Goal: Task Accomplishment & Management: Use online tool/utility

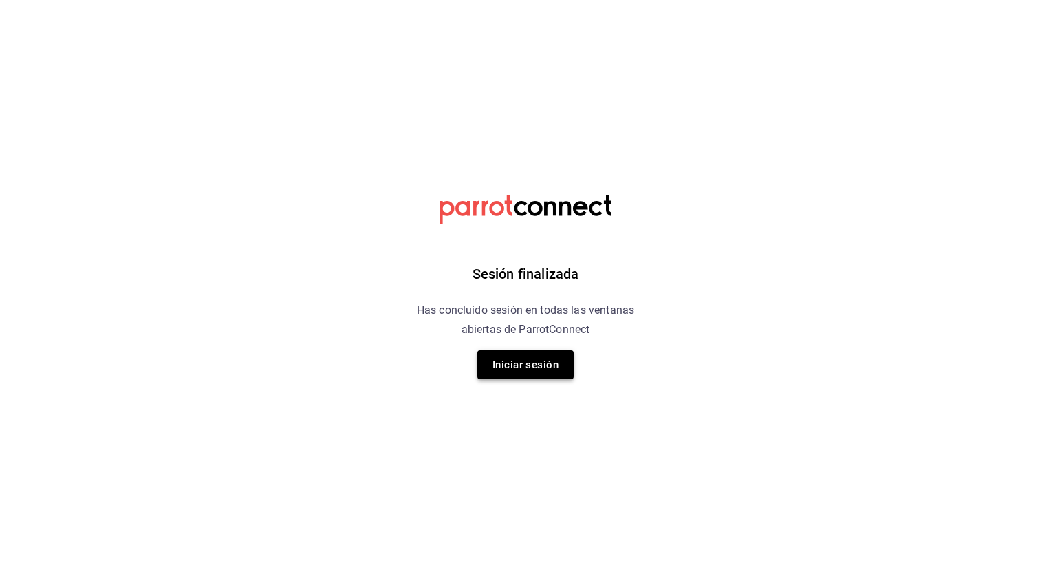
click at [543, 356] on button "Iniciar sesión" at bounding box center [525, 364] width 96 height 29
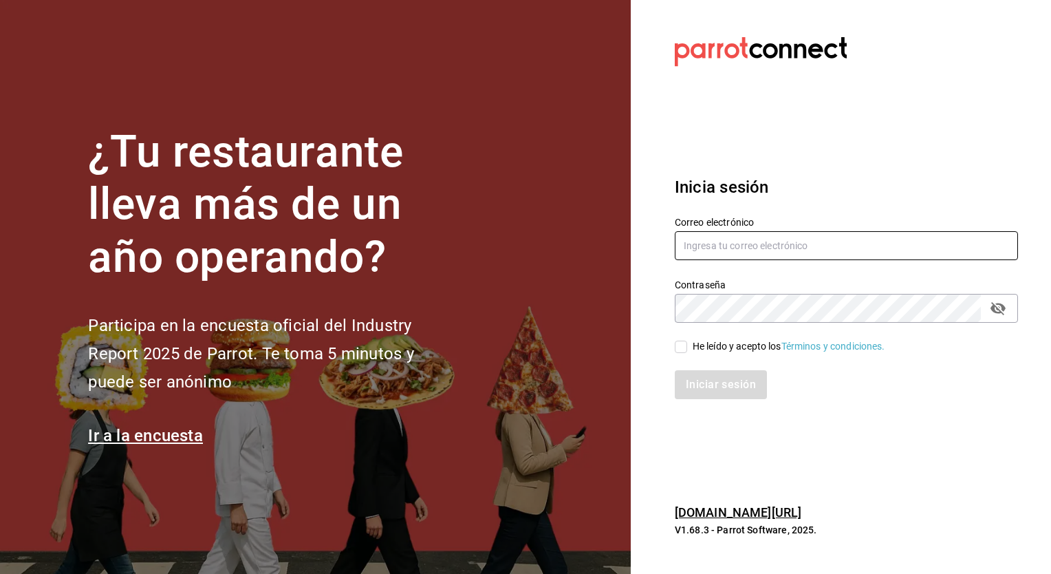
type input "[PERSON_NAME][EMAIL_ADDRESS][PERSON_NAME][DOMAIN_NAME]"
click at [682, 345] on input "He leído y acepto los Términos y condiciones." at bounding box center [681, 347] width 12 height 12
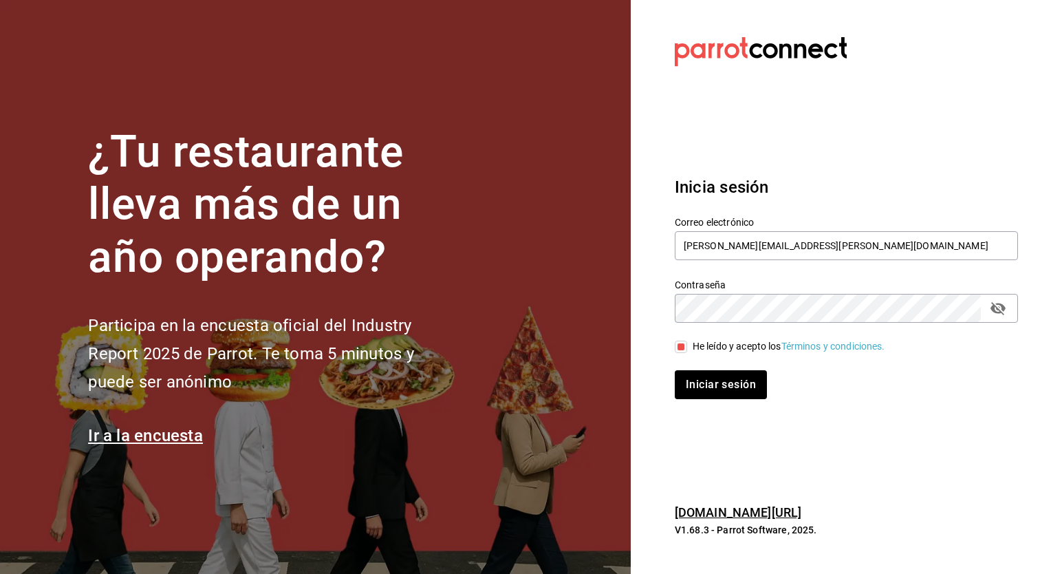
click at [682, 345] on input "He leído y acepto los Términos y condiciones." at bounding box center [681, 347] width 12 height 12
checkbox input "true"
click at [709, 387] on button "Iniciar sesión" at bounding box center [722, 384] width 94 height 29
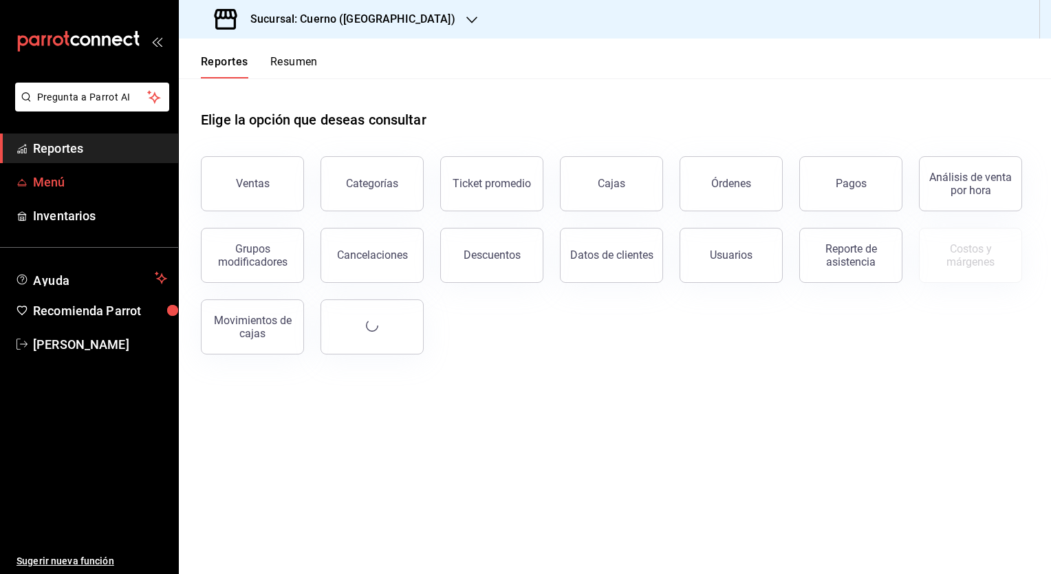
click at [50, 177] on span "Menú" at bounding box center [100, 182] width 134 height 19
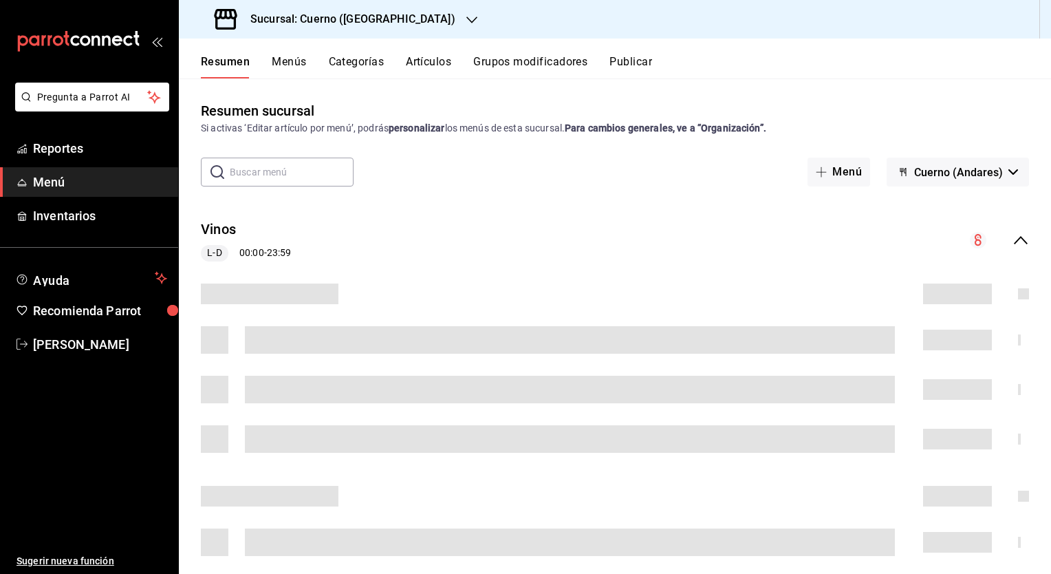
click at [268, 62] on div "Resumen Menús Categorías Artículos Grupos modificadores Publicar" at bounding box center [626, 66] width 850 height 23
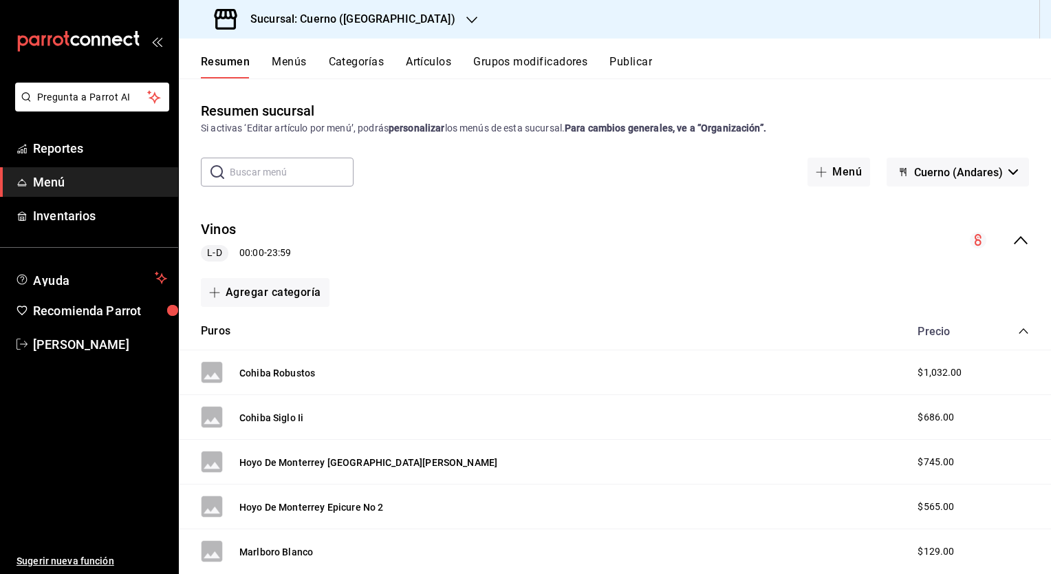
click at [301, 59] on button "Menús" at bounding box center [289, 66] width 34 height 23
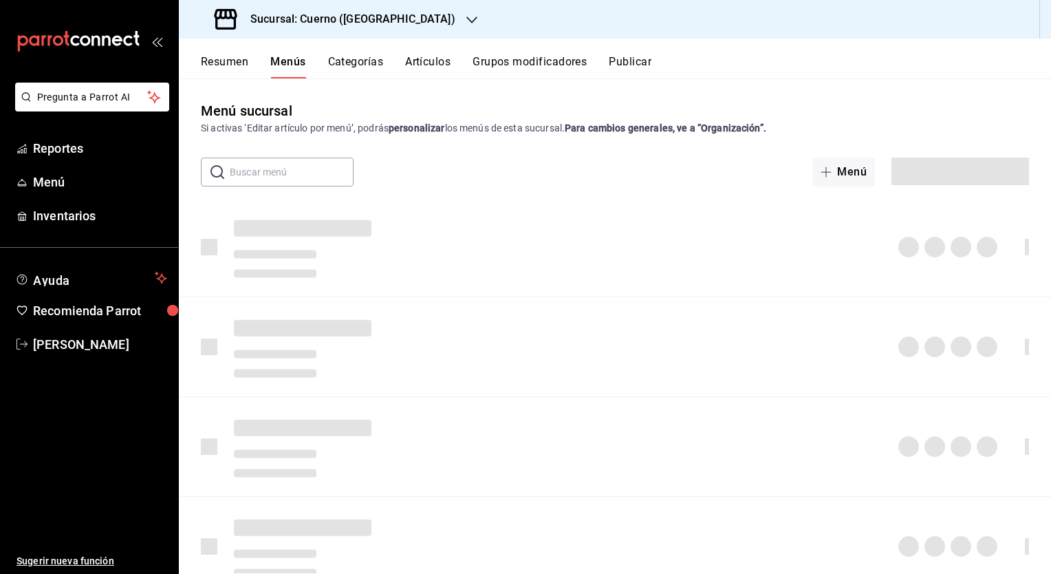
click at [363, 18] on h3 "Sucursal: Cuerno (Andares)" at bounding box center [347, 19] width 216 height 17
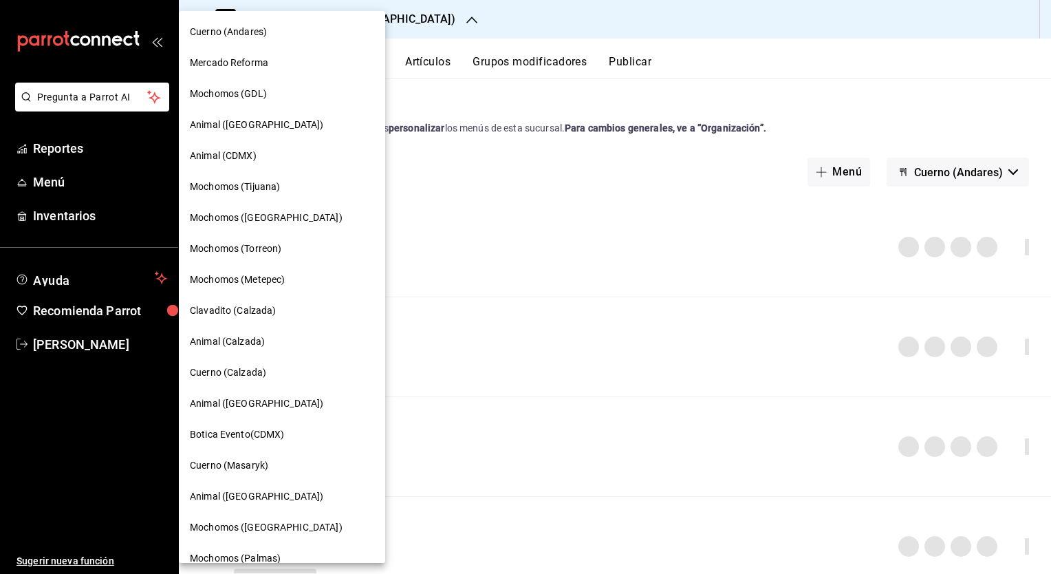
scroll to position [17, 0]
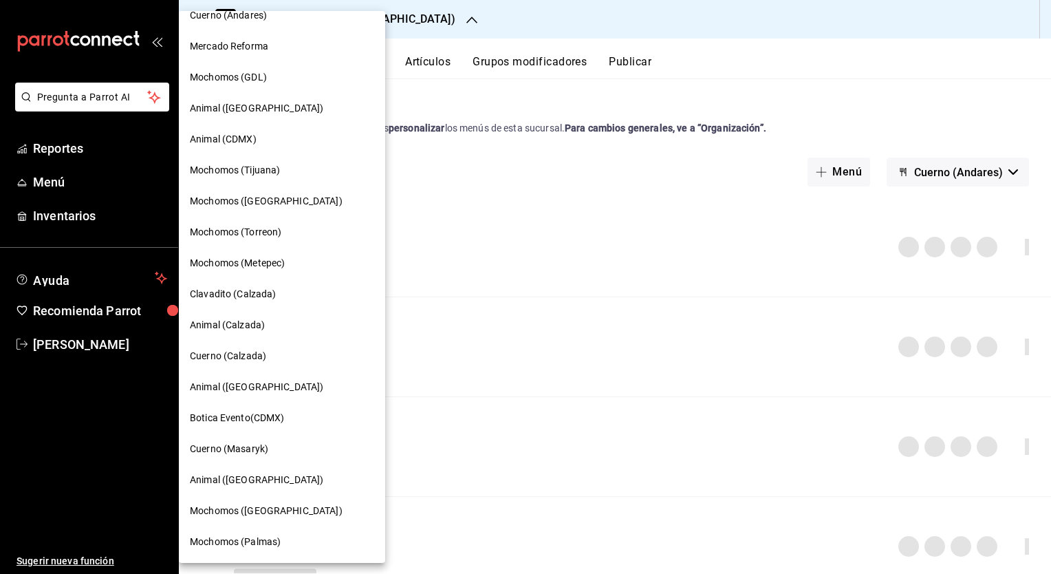
click at [272, 547] on span "Mochomos (Palmas)" at bounding box center [235, 542] width 91 height 14
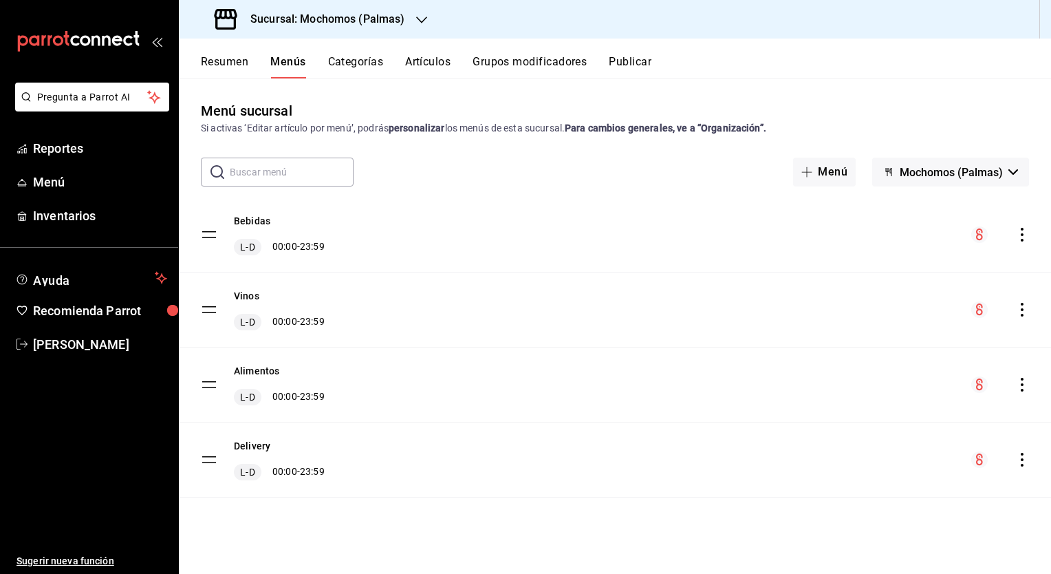
click at [1018, 384] on icon "actions" at bounding box center [1022, 385] width 14 height 14
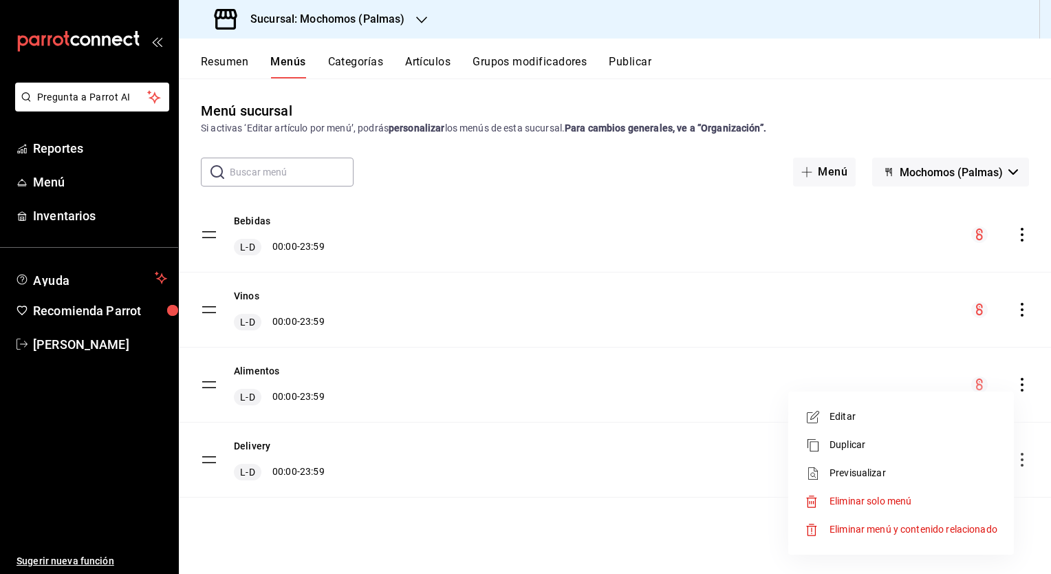
click at [864, 479] on span "Previsualizar" at bounding box center [914, 473] width 168 height 14
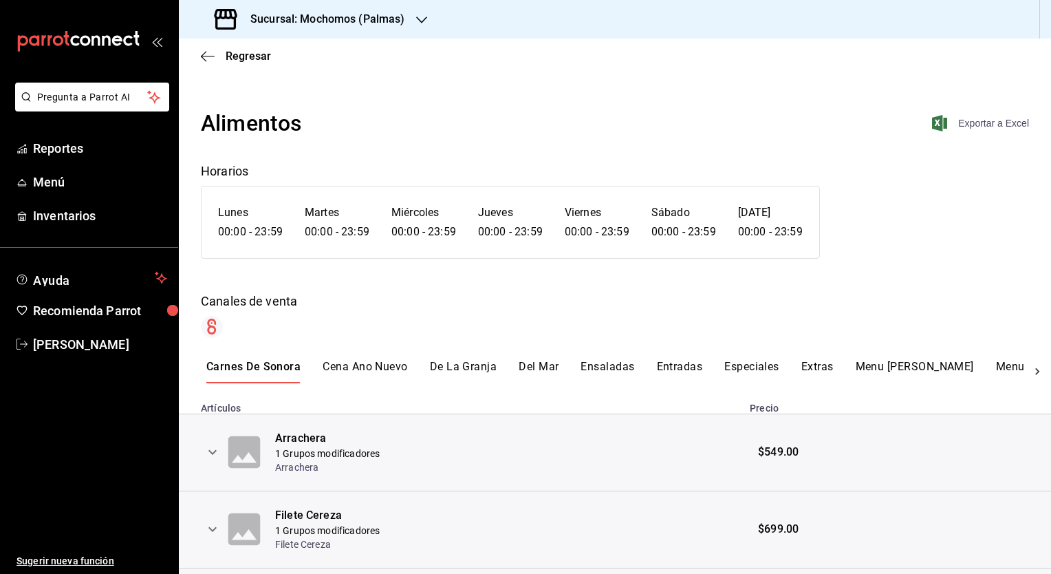
click at [976, 120] on span "Exportar a Excel" at bounding box center [982, 123] width 94 height 17
click at [322, 21] on h3 "Sucursal: Mochomos (Palmas)" at bounding box center [322, 19] width 166 height 17
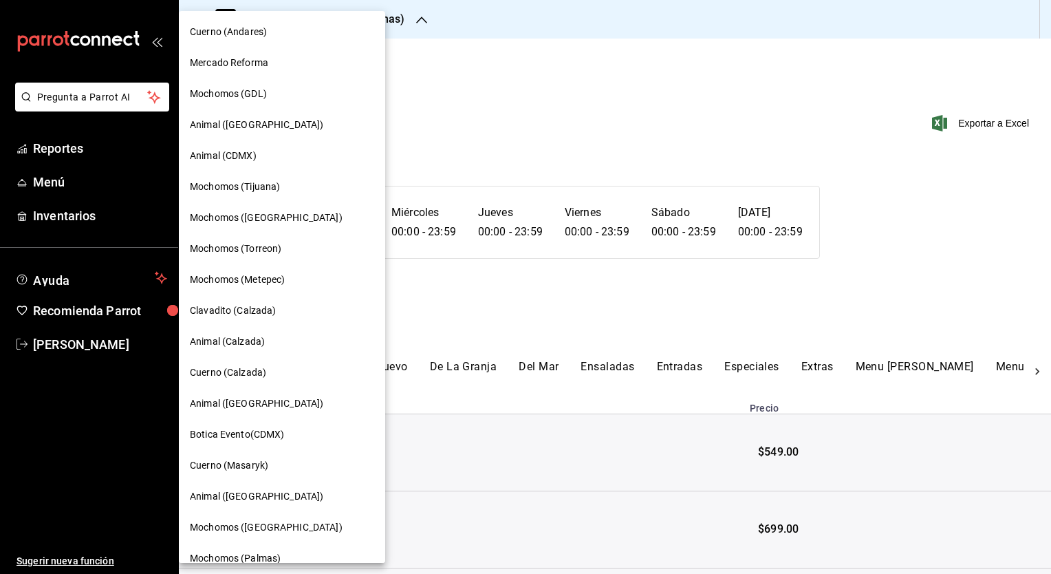
click at [61, 149] on div at bounding box center [525, 287] width 1051 height 574
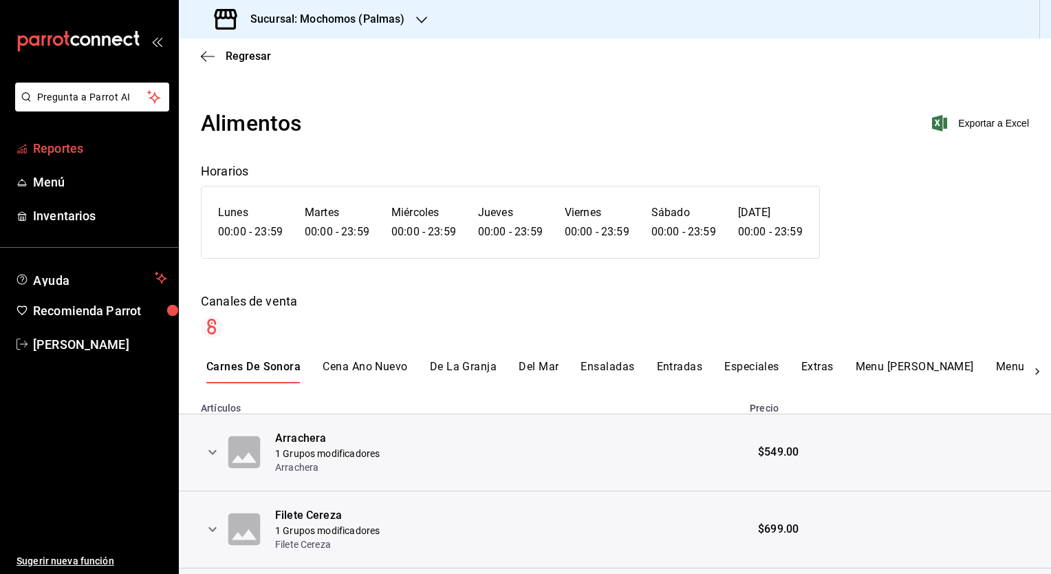
click at [66, 147] on span "Reportes" at bounding box center [100, 148] width 134 height 19
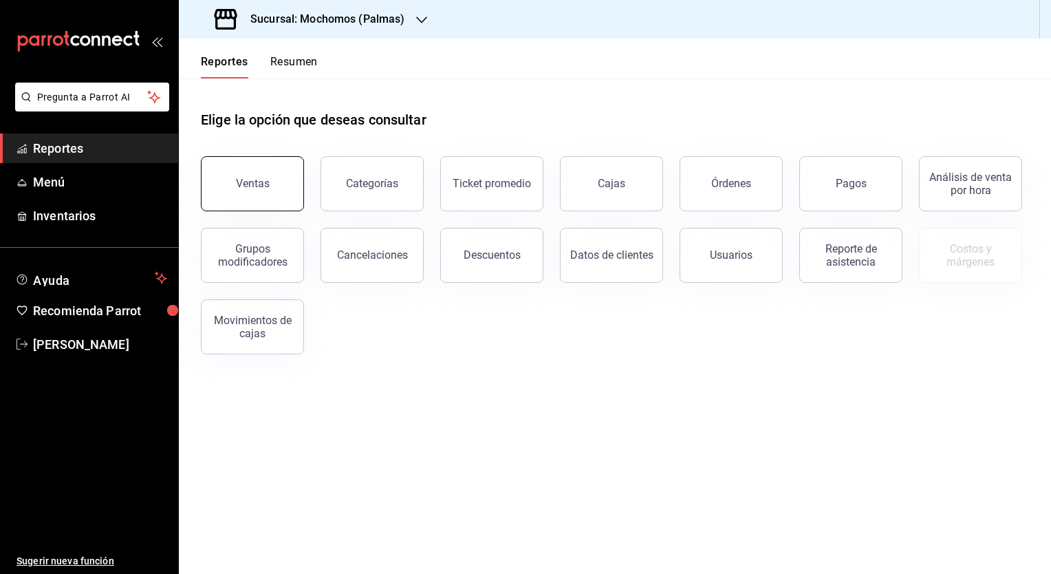
drag, startPoint x: 252, startPoint y: 178, endPoint x: 233, endPoint y: 175, distance: 19.5
click at [233, 175] on button "Ventas" at bounding box center [252, 183] width 103 height 55
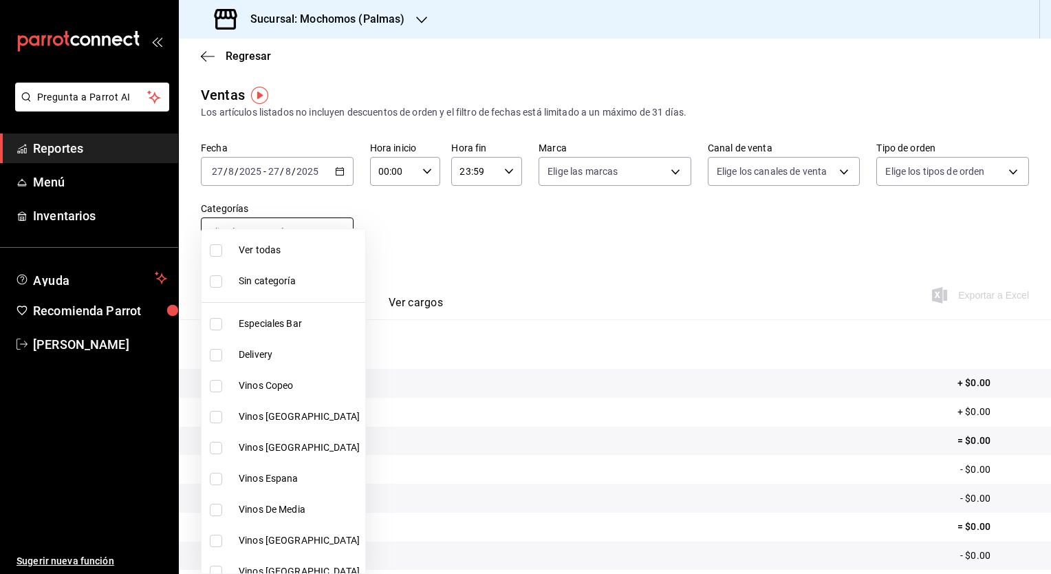
click at [325, 230] on body "Pregunta a Parrot AI Reportes Menú Inventarios Ayuda Recomienda Parrot Ely Mend…" at bounding box center [525, 287] width 1051 height 574
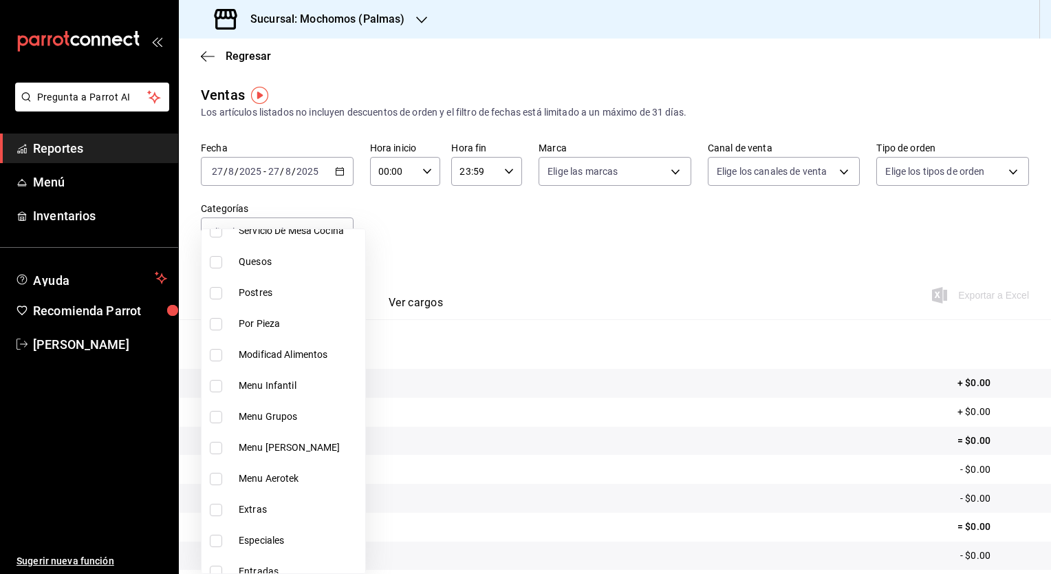
scroll to position [1585, 0]
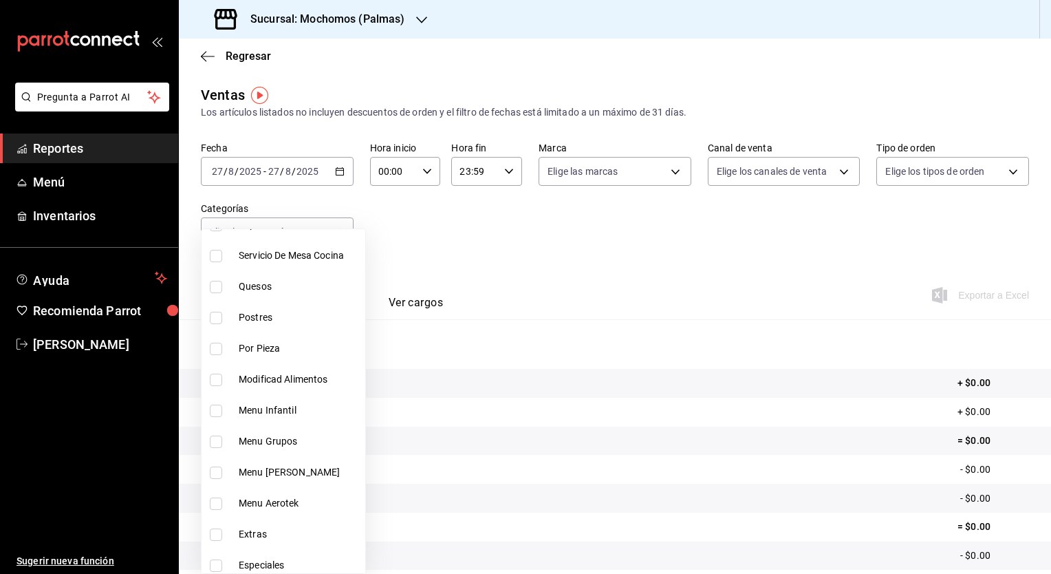
click at [290, 410] on span "Menu Infantil" at bounding box center [299, 410] width 121 height 14
type input "9d04afa5-6849-499c-a65e-96a6cbb538d6"
checkbox input "true"
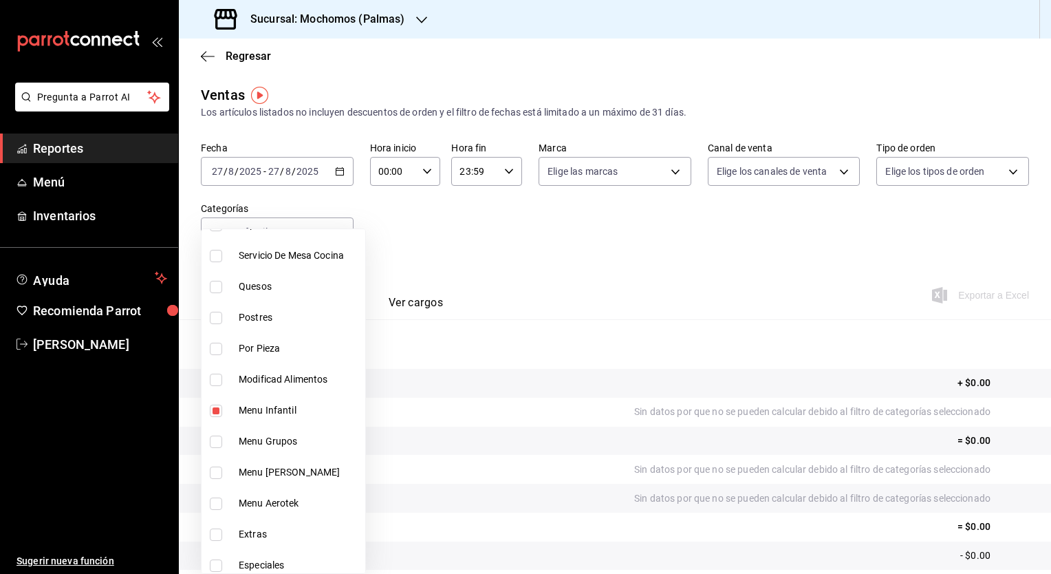
click at [511, 217] on div at bounding box center [525, 287] width 1051 height 574
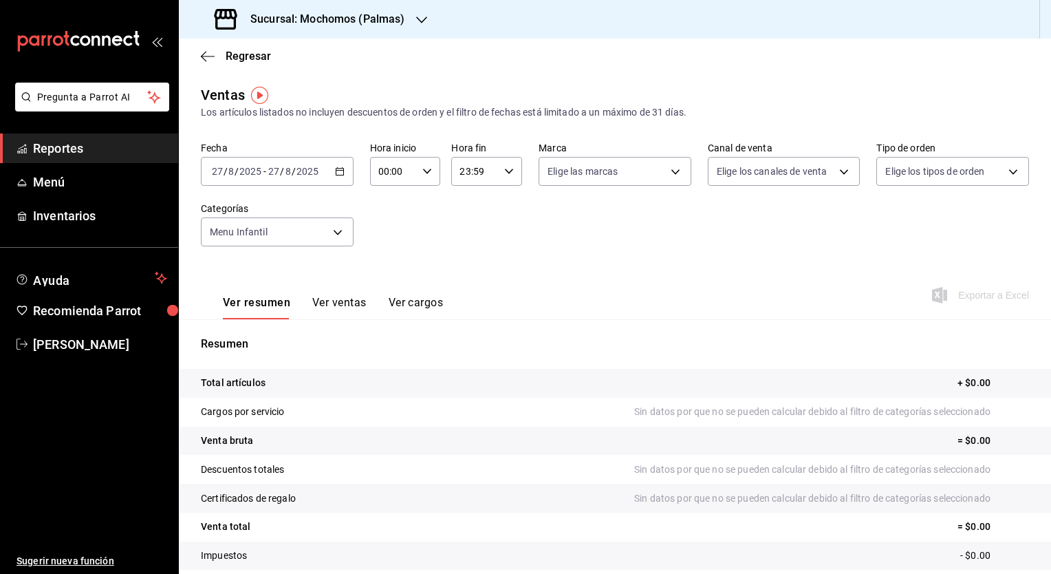
click at [324, 175] on div "2025-08-27 27 / 8 / 2025 - 2025-08-27 27 / 8 / 2025" at bounding box center [277, 171] width 153 height 29
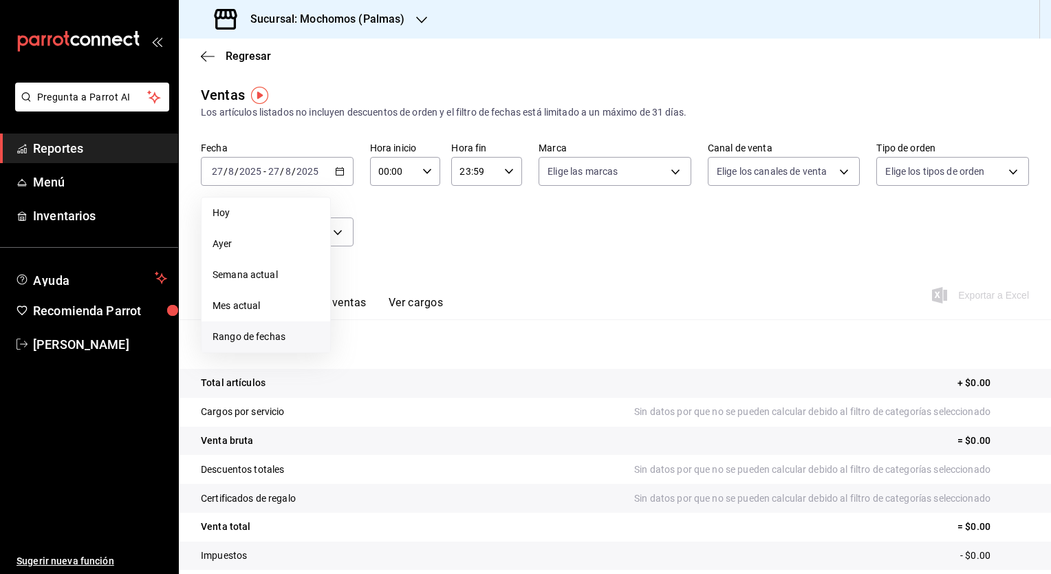
click at [261, 346] on li "Rango de fechas" at bounding box center [266, 336] width 129 height 31
click at [412, 218] on span "agosto de 2025" at bounding box center [380, 221] width 67 height 11
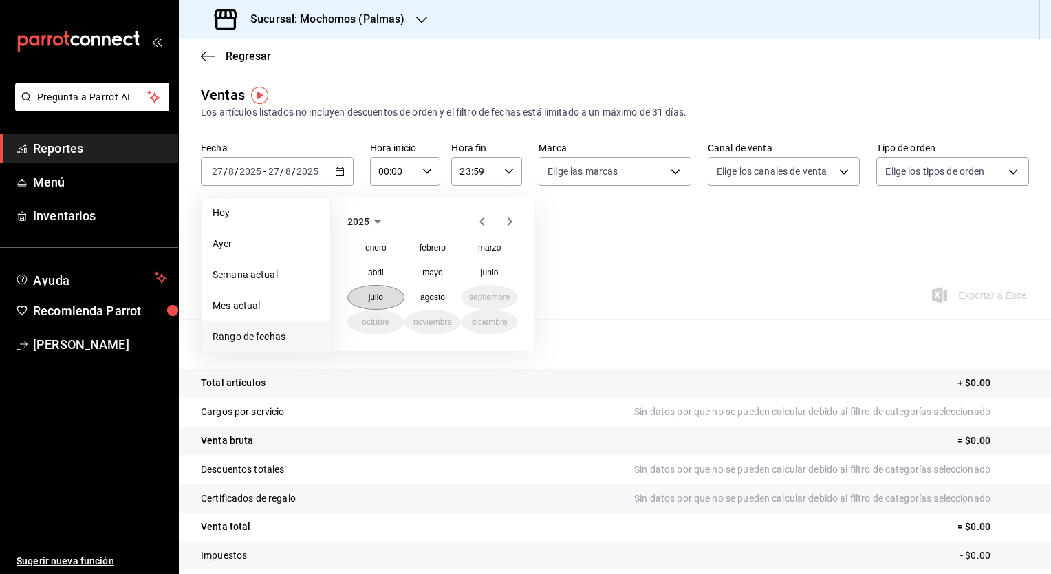
click at [382, 296] on abbr "julio" at bounding box center [376, 297] width 14 height 10
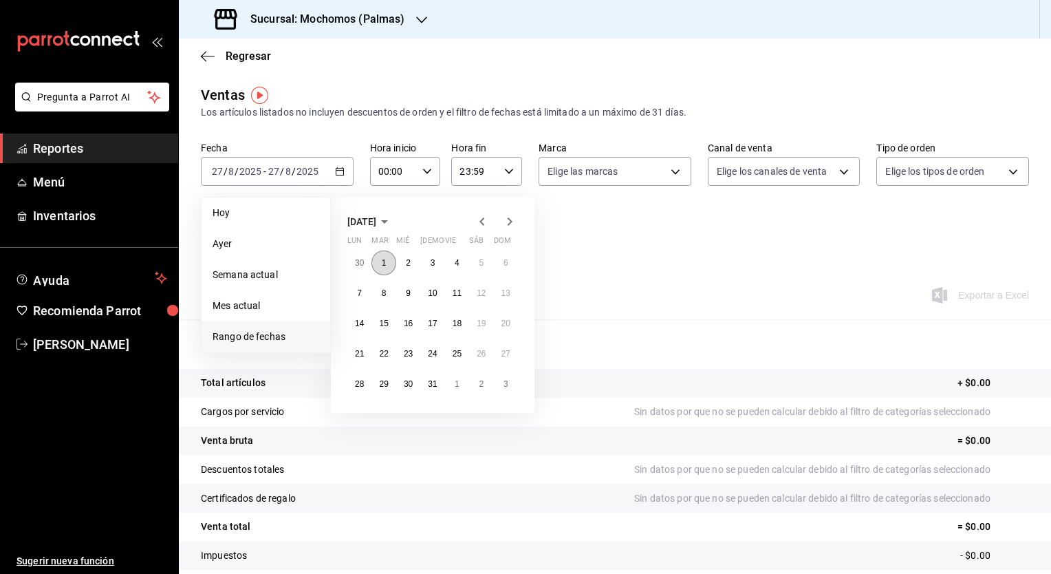
click at [385, 266] on abbr "1" at bounding box center [384, 263] width 5 height 10
click at [432, 381] on abbr "31" at bounding box center [432, 384] width 9 height 10
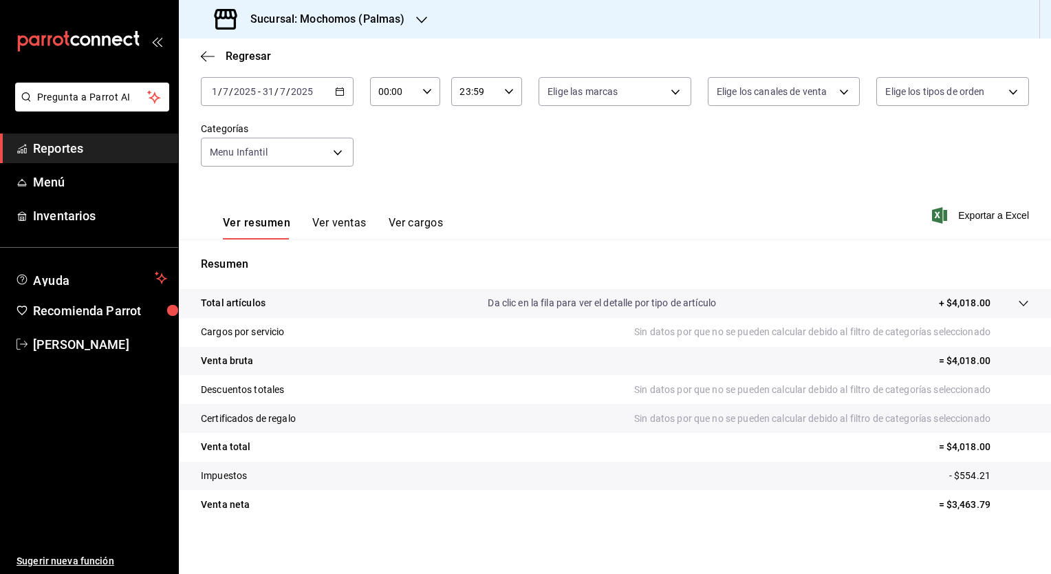
scroll to position [85, 0]
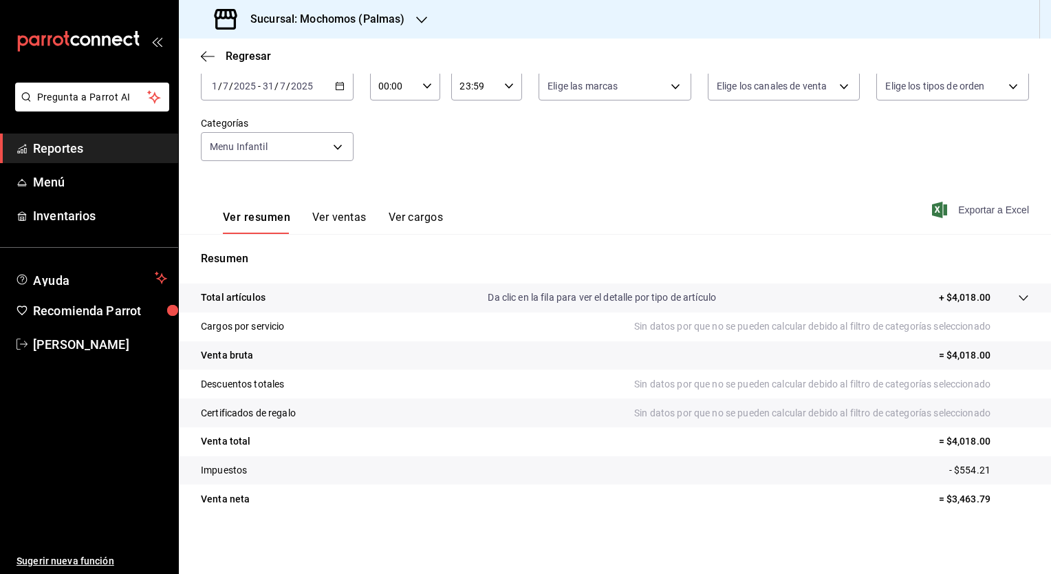
click at [947, 208] on span "Exportar a Excel" at bounding box center [982, 210] width 94 height 17
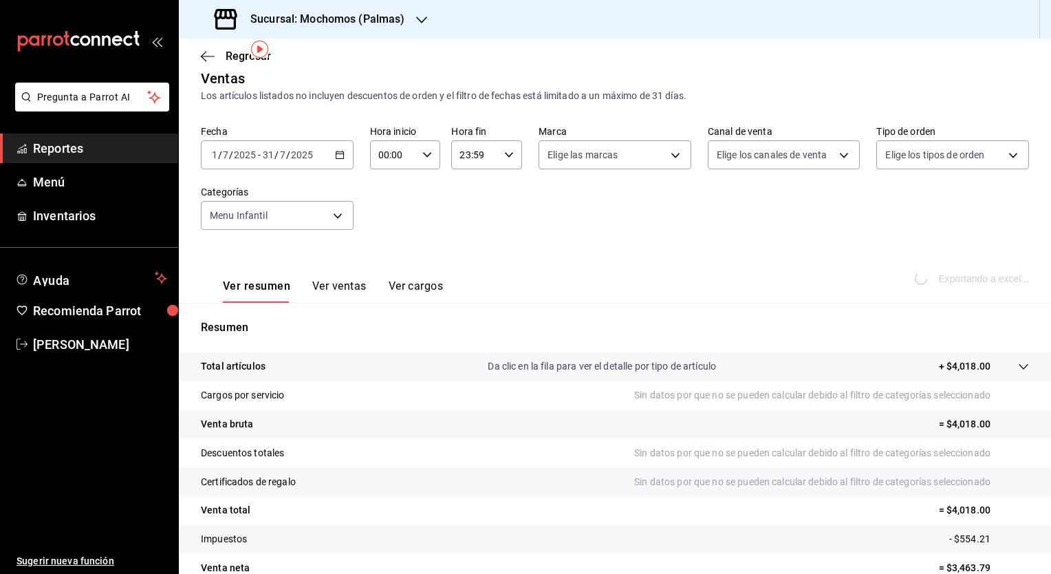
scroll to position [0, 0]
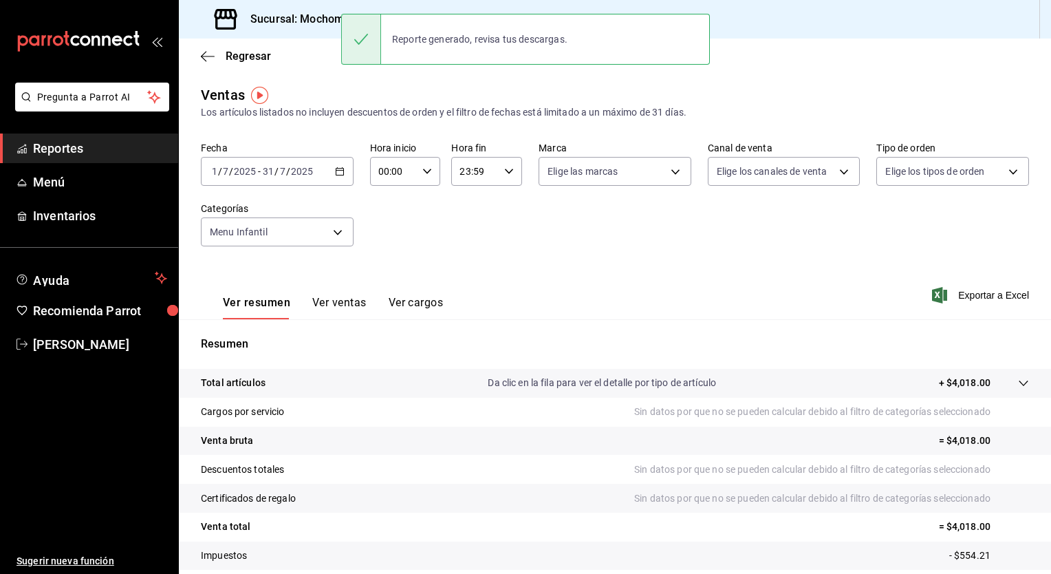
click at [454, 202] on div "Fecha 2025-07-01 1 / 7 / 2025 - 2025-07-31 31 / 7 / 2025 Hora inicio 00:00 Hora…" at bounding box center [615, 202] width 828 height 121
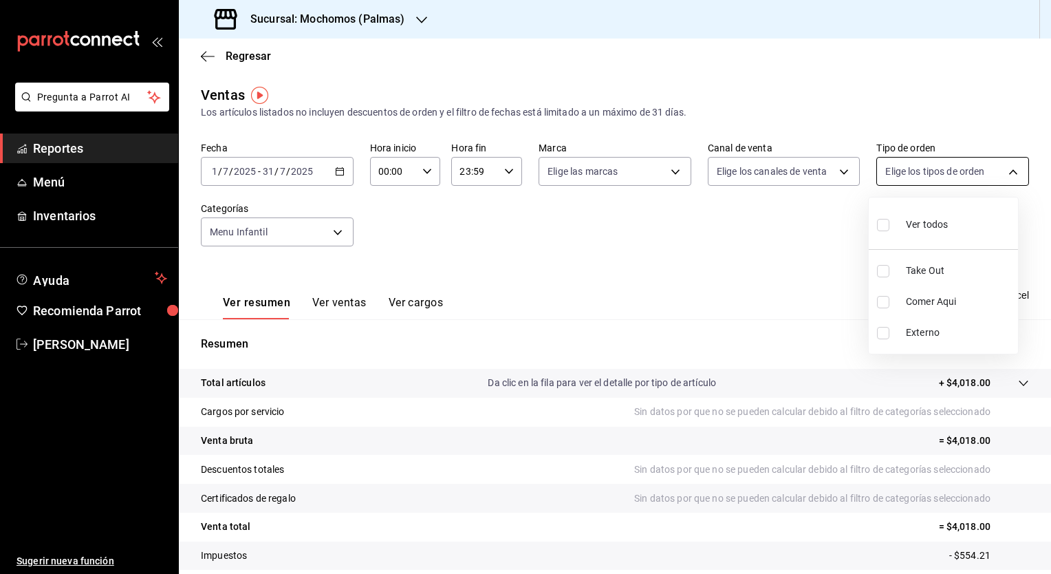
click at [903, 161] on body "Pregunta a Parrot AI Reportes Menú Inventarios Ayuda Recomienda Parrot Ely Mend…" at bounding box center [525, 287] width 1051 height 574
drag, startPoint x: 683, startPoint y: 219, endPoint x: 633, endPoint y: 168, distance: 71.5
click at [633, 168] on div at bounding box center [525, 287] width 1051 height 574
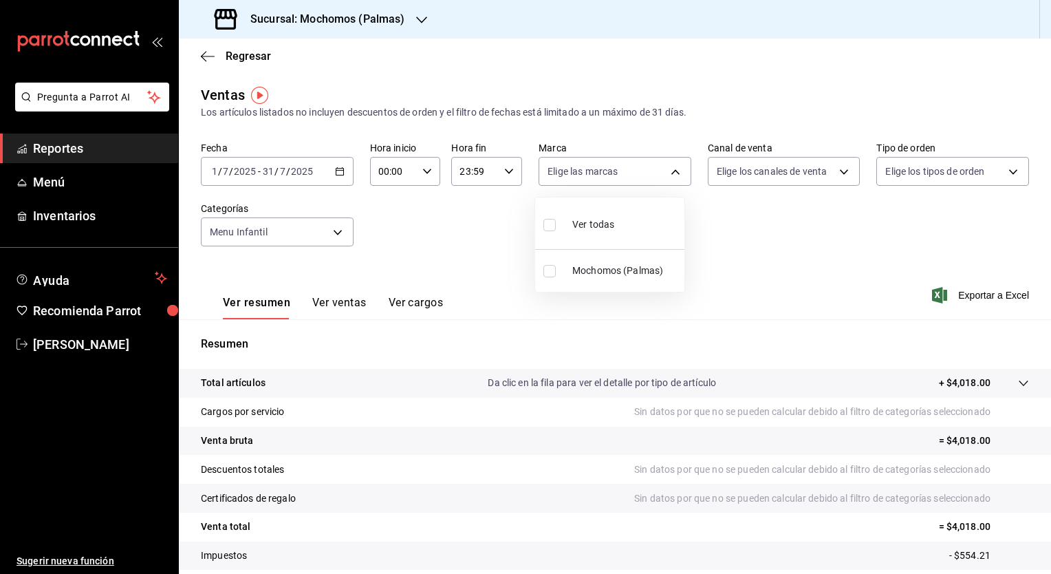
click at [633, 168] on body "Pregunta a Parrot AI Reportes Menú Inventarios Ayuda Recomienda Parrot Ely Mend…" at bounding box center [525, 287] width 1051 height 574
click at [744, 175] on div at bounding box center [525, 287] width 1051 height 574
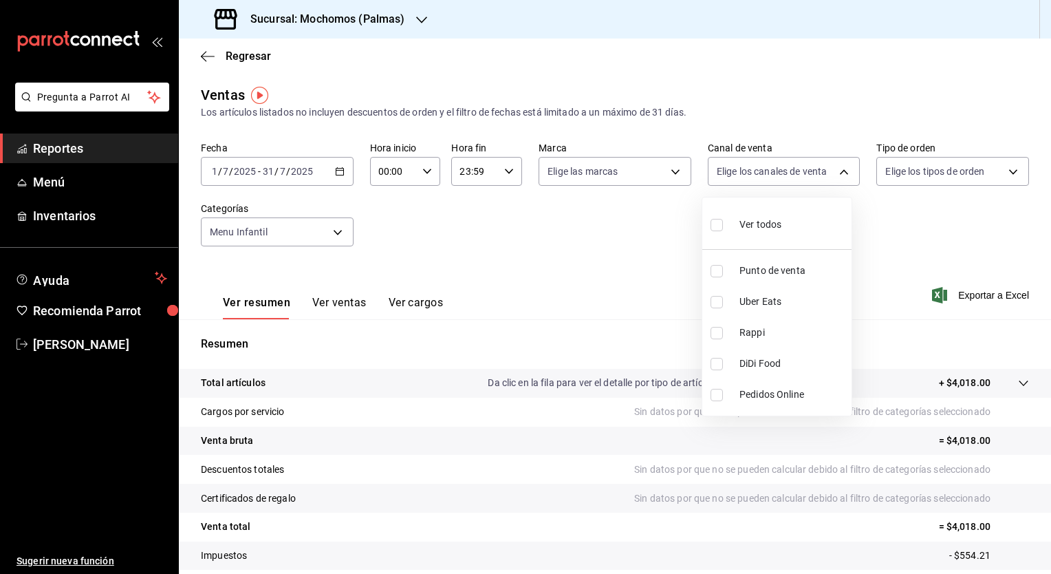
click at [744, 175] on body "Pregunta a Parrot AI Reportes Menú Inventarios Ayuda Recomienda Parrot Ely Mend…" at bounding box center [525, 287] width 1051 height 574
click at [493, 277] on div at bounding box center [525, 287] width 1051 height 574
click at [322, 307] on button "Ver ventas" at bounding box center [339, 307] width 54 height 23
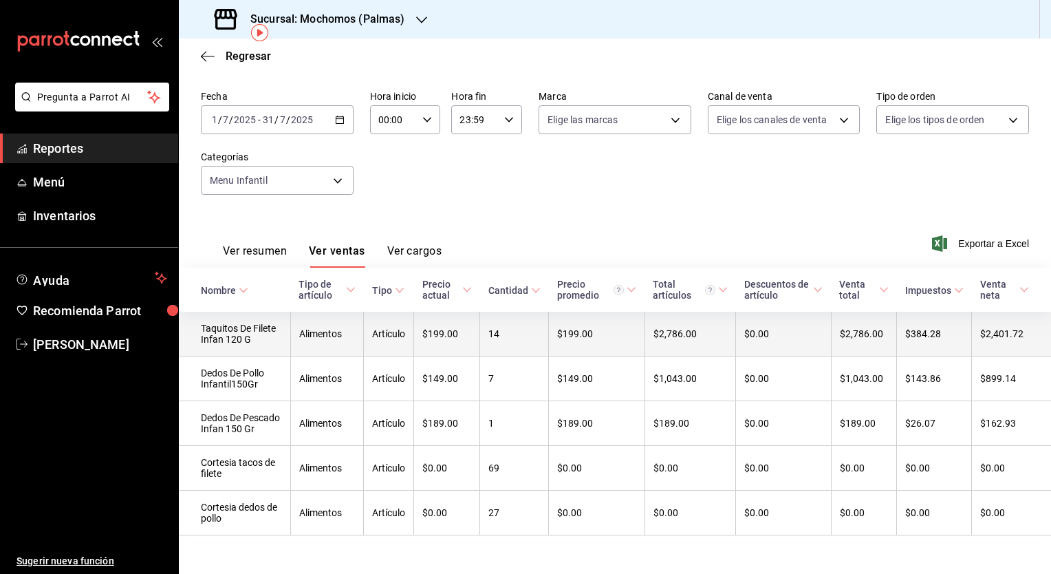
scroll to position [80, 0]
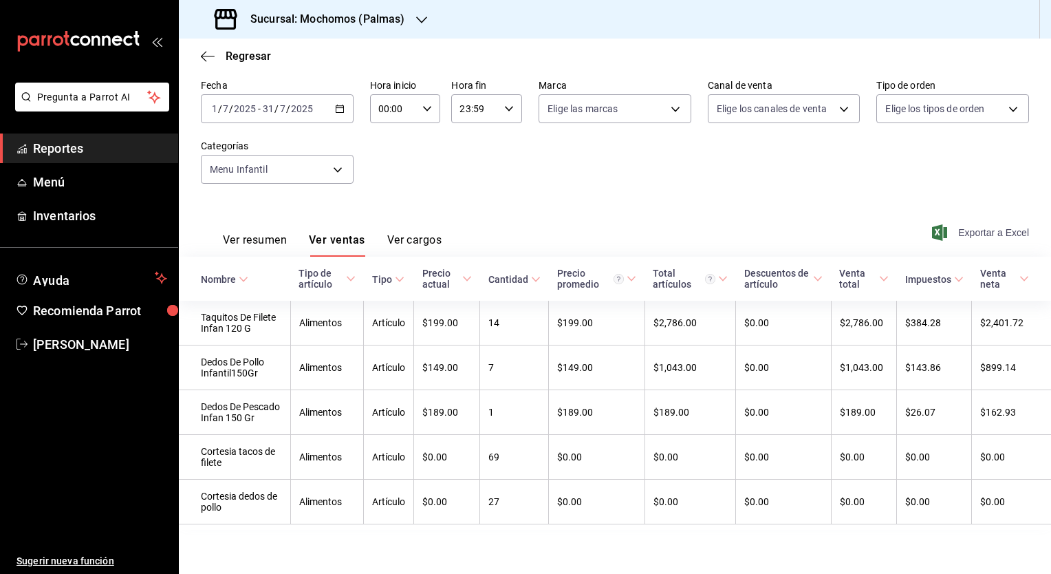
click at [956, 224] on span "Exportar a Excel" at bounding box center [982, 232] width 94 height 17
click at [940, 224] on span "Exportar a Excel" at bounding box center [982, 232] width 94 height 17
drag, startPoint x: 432, startPoint y: 163, endPoint x: 281, endPoint y: 95, distance: 165.3
drag, startPoint x: 281, startPoint y: 95, endPoint x: 237, endPoint y: 98, distance: 44.8
drag, startPoint x: 237, startPoint y: 98, endPoint x: 367, endPoint y: 55, distance: 136.8
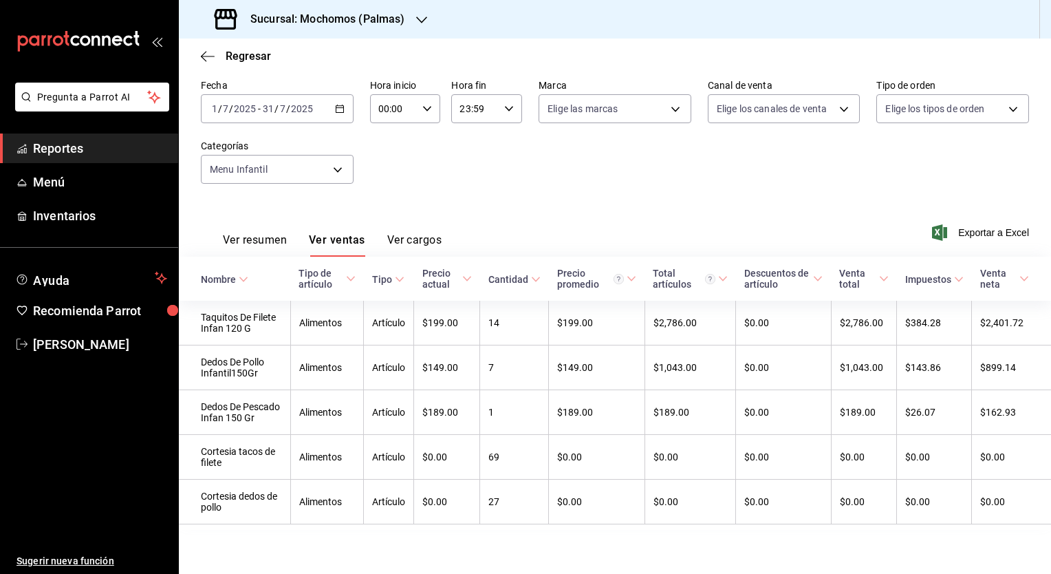
click at [367, 55] on div "Regresar" at bounding box center [615, 56] width 872 height 35
drag, startPoint x: 334, startPoint y: 93, endPoint x: 292, endPoint y: 89, distance: 42.9
click at [292, 103] on input "2025" at bounding box center [301, 108] width 23 height 11
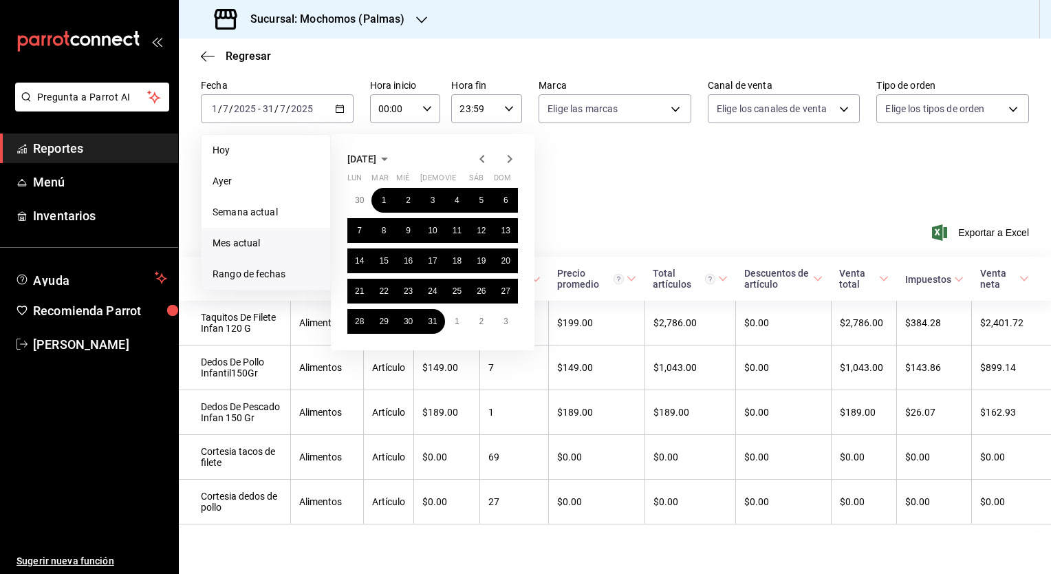
drag, startPoint x: 368, startPoint y: 144, endPoint x: 236, endPoint y: 219, distance: 151.5
click at [236, 236] on span "Mes actual" at bounding box center [266, 243] width 107 height 14
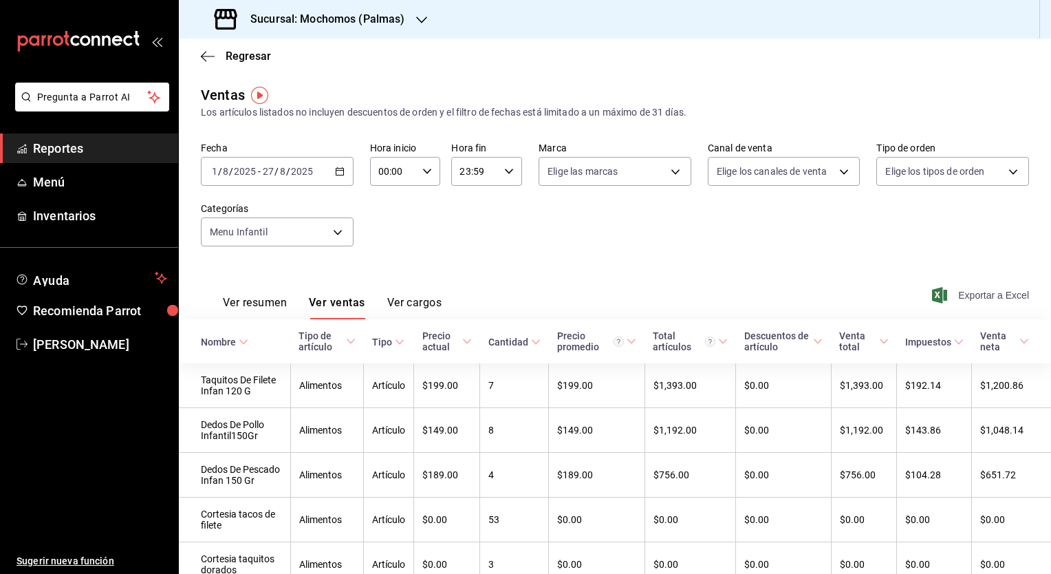
click at [975, 290] on span "Exportar a Excel" at bounding box center [982, 295] width 94 height 17
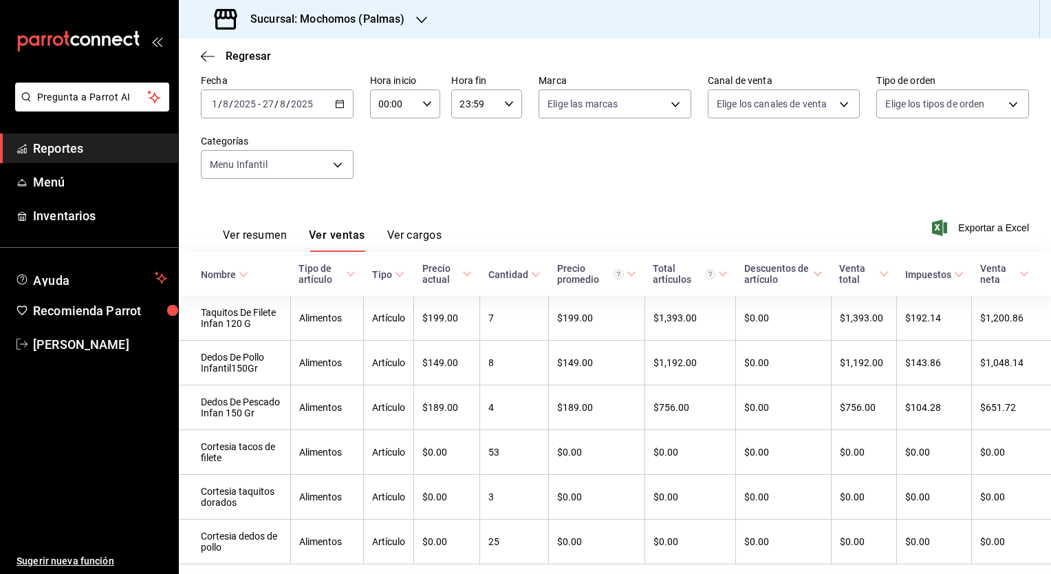
scroll to position [63, 0]
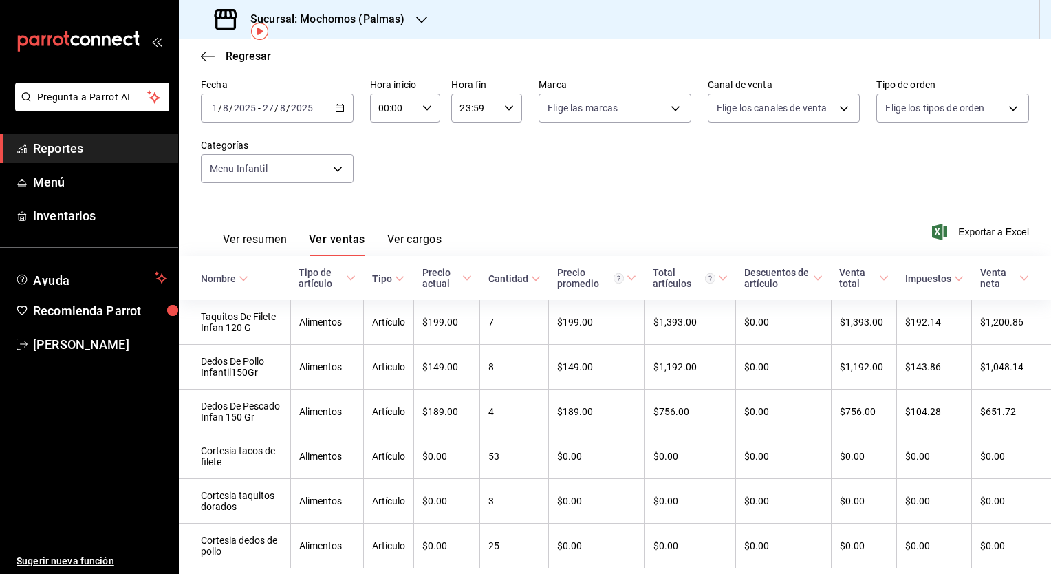
click at [380, 17] on h3 "Sucursal: Mochomos (Palmas)" at bounding box center [322, 19] width 166 height 17
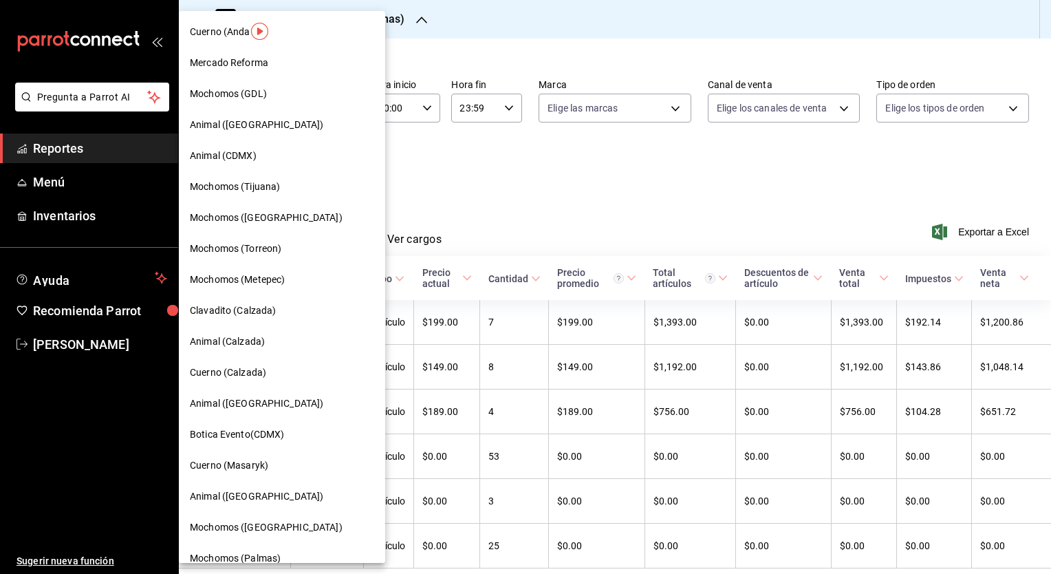
scroll to position [17, 0]
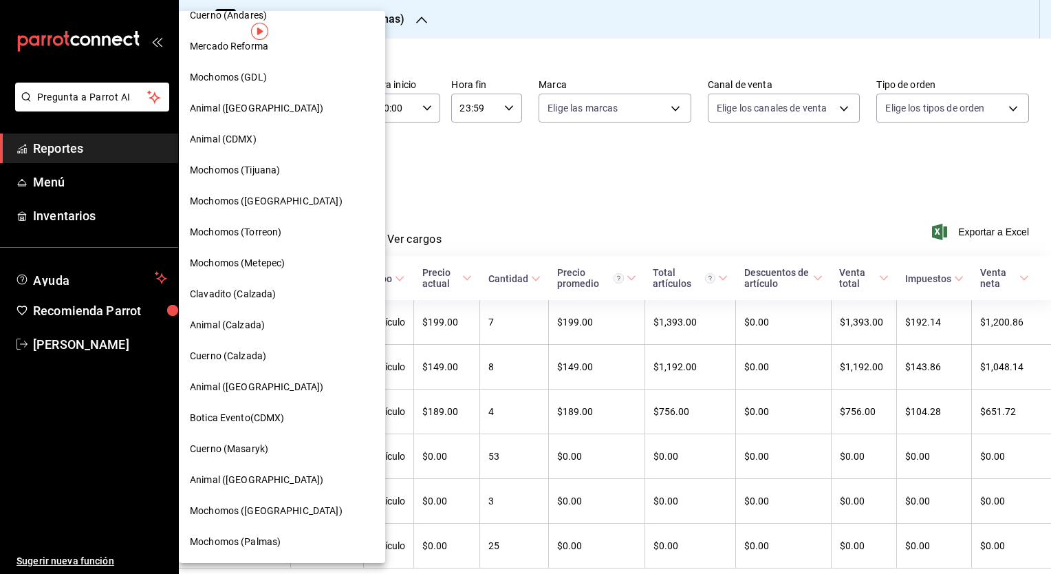
click at [268, 513] on span "Mochomos ([GEOGRAPHIC_DATA])" at bounding box center [266, 511] width 153 height 14
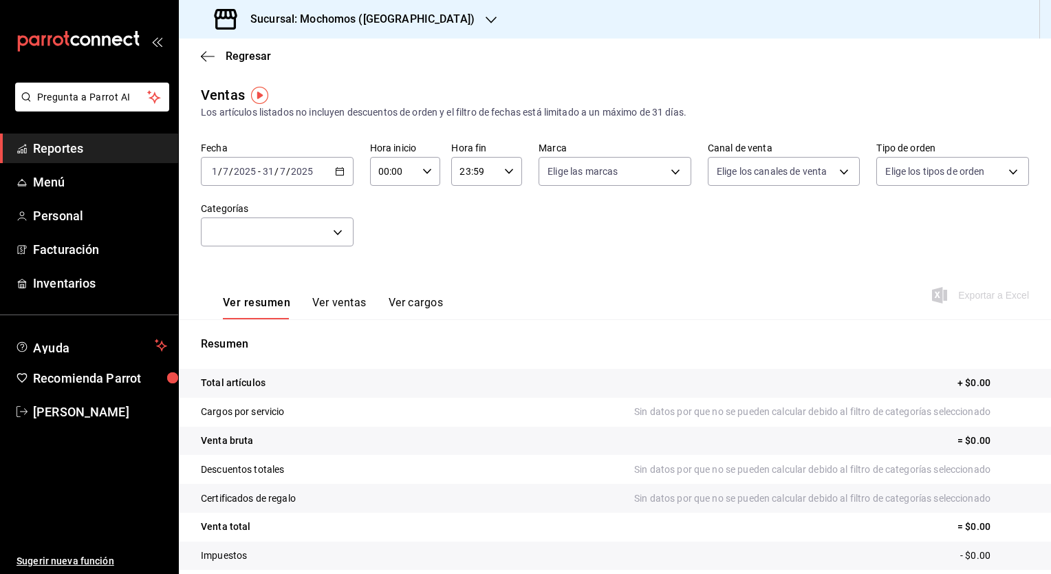
drag, startPoint x: 275, startPoint y: 174, endPoint x: 376, endPoint y: 137, distance: 107.7
click at [376, 137] on div "Ventas Los artículos listados no incluyen descuentos de orden y el filtro de fe…" at bounding box center [615, 361] width 872 height 552
click at [339, 169] on \(Stroke\) "button" at bounding box center [340, 172] width 8 height 8
click at [264, 299] on span "Mes actual" at bounding box center [266, 306] width 107 height 14
click at [1010, 300] on div "Exportar a Excel" at bounding box center [982, 295] width 94 height 17
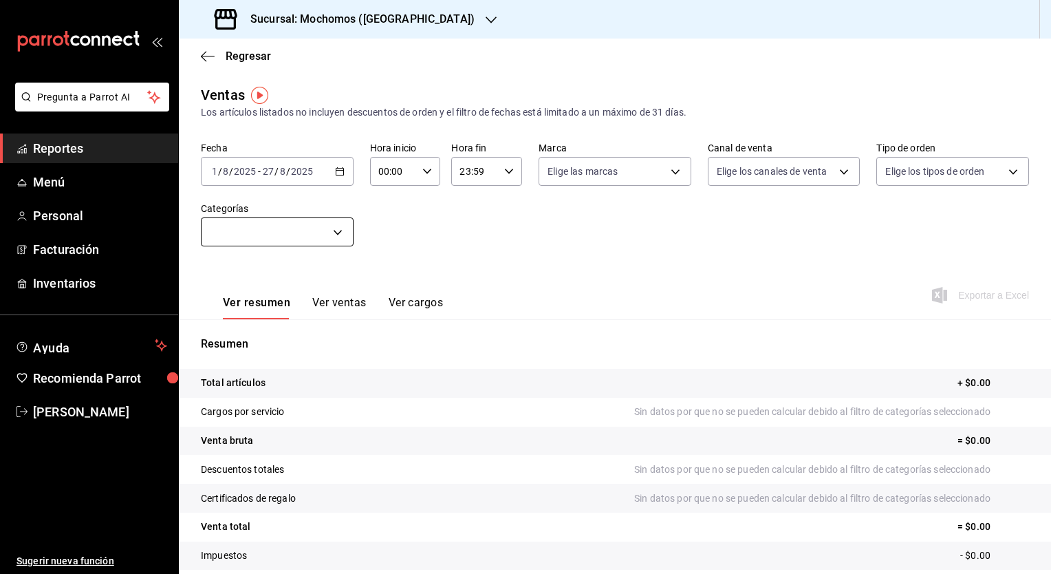
click at [336, 224] on body "Pregunta a Parrot AI Reportes Menú Personal Facturación Inventarios Ayuda Recom…" at bounding box center [525, 287] width 1051 height 574
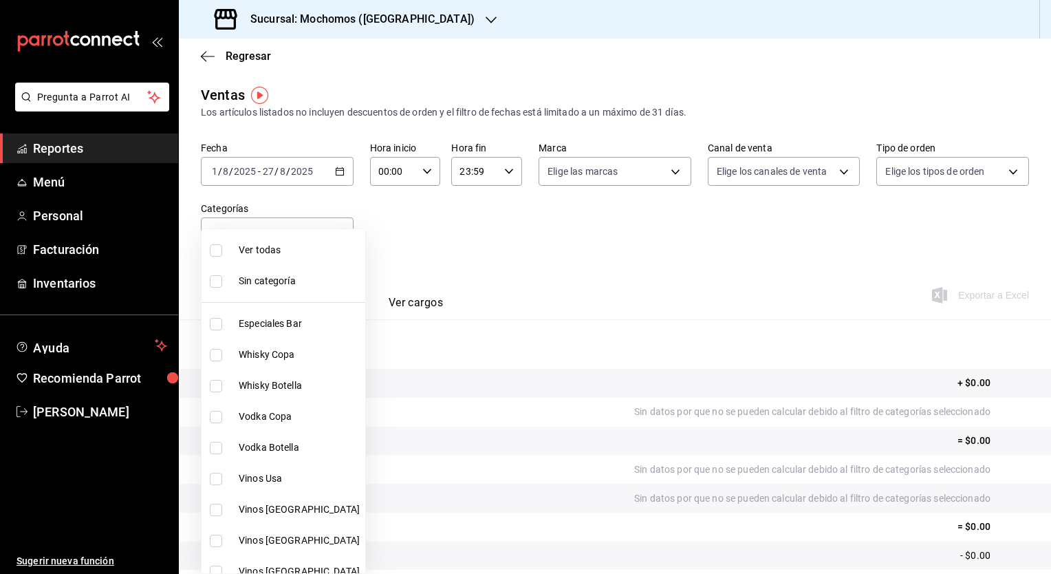
click at [509, 252] on div at bounding box center [525, 287] width 1051 height 574
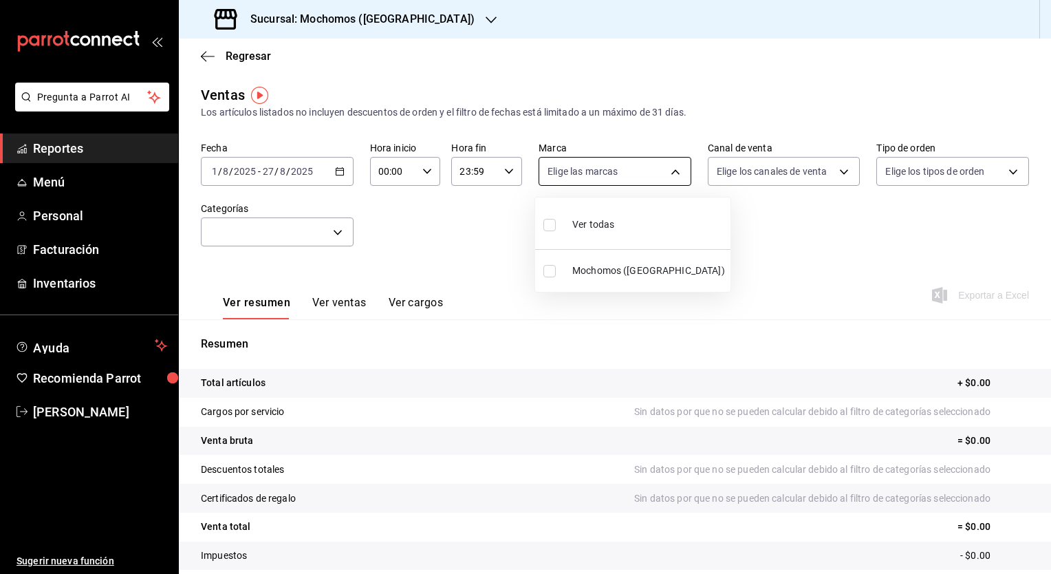
click at [624, 176] on body "Pregunta a Parrot AI Reportes Menú Personal Facturación Inventarios Ayuda Recom…" at bounding box center [525, 287] width 1051 height 574
click at [724, 177] on div at bounding box center [525, 287] width 1051 height 574
click at [916, 165] on body "Pregunta a Parrot AI Reportes Menú Personal Facturación Inventarios Ayuda Recom…" at bounding box center [525, 287] width 1051 height 574
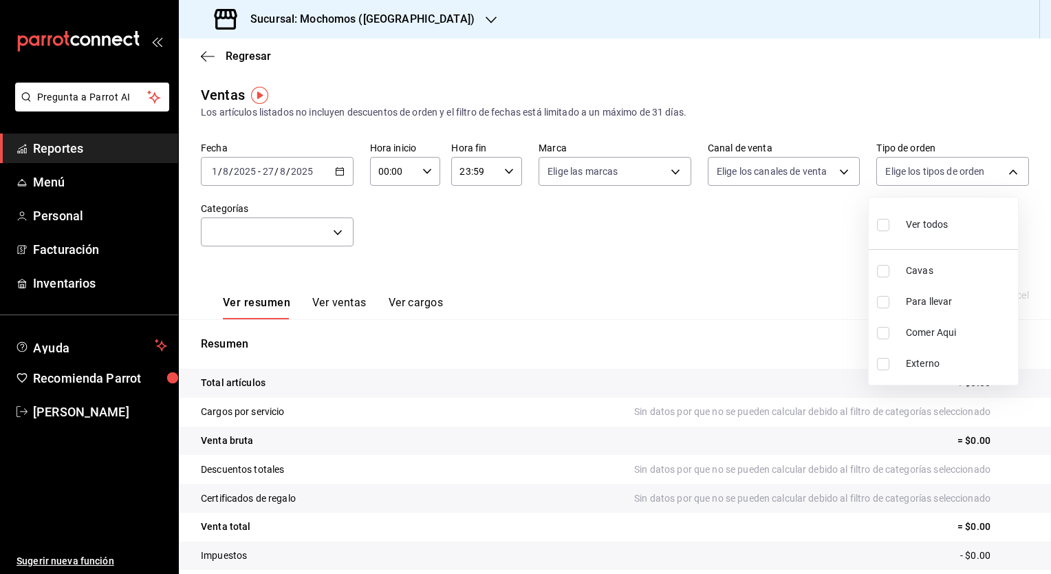
click at [736, 248] on div at bounding box center [525, 287] width 1051 height 574
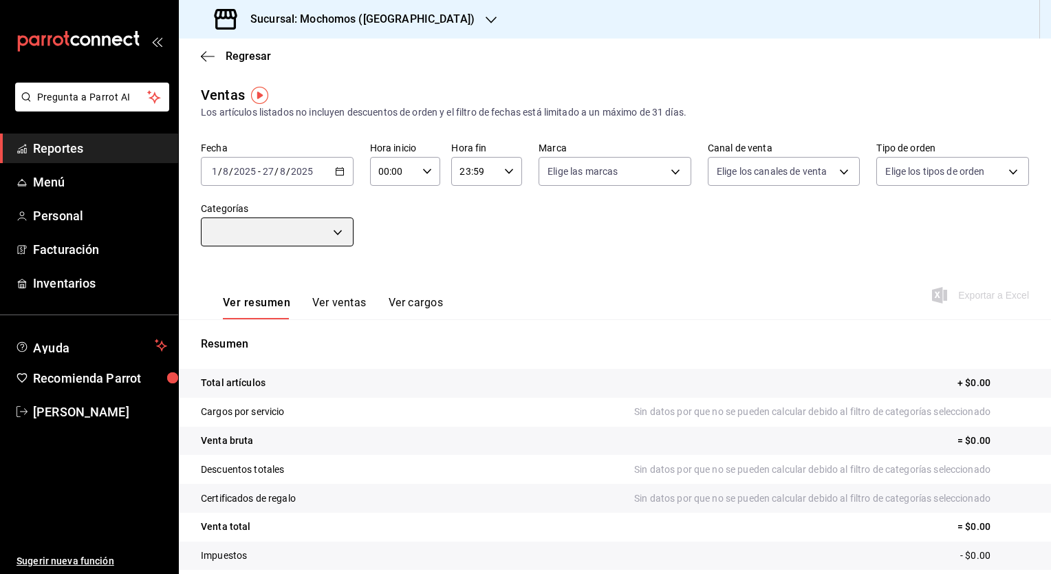
drag, startPoint x: 336, startPoint y: 241, endPoint x: 293, endPoint y: 239, distance: 43.4
click at [248, 244] on body "Pregunta a Parrot AI Reportes Menú Personal Facturación Inventarios Ayuda Recom…" at bounding box center [525, 287] width 1051 height 574
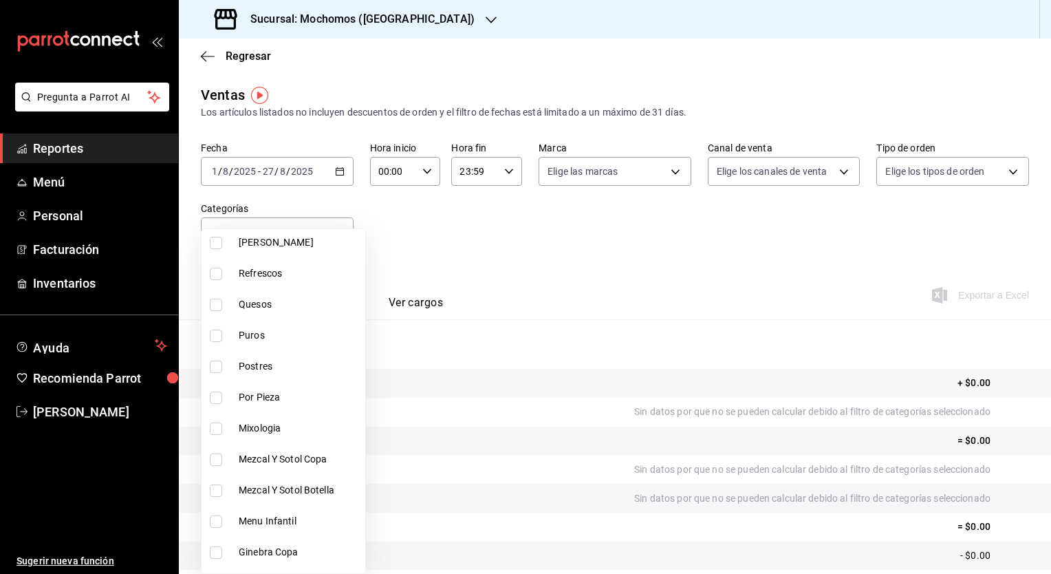
scroll to position [859, 0]
click at [289, 296] on span "Quesos" at bounding box center [299, 301] width 121 height 14
type input "9d04afa5-6849-499c-a65e-96a6cbb538d6,11976785-86d8-41ba-9aa7-4084a17ce549"
checkbox input "true"
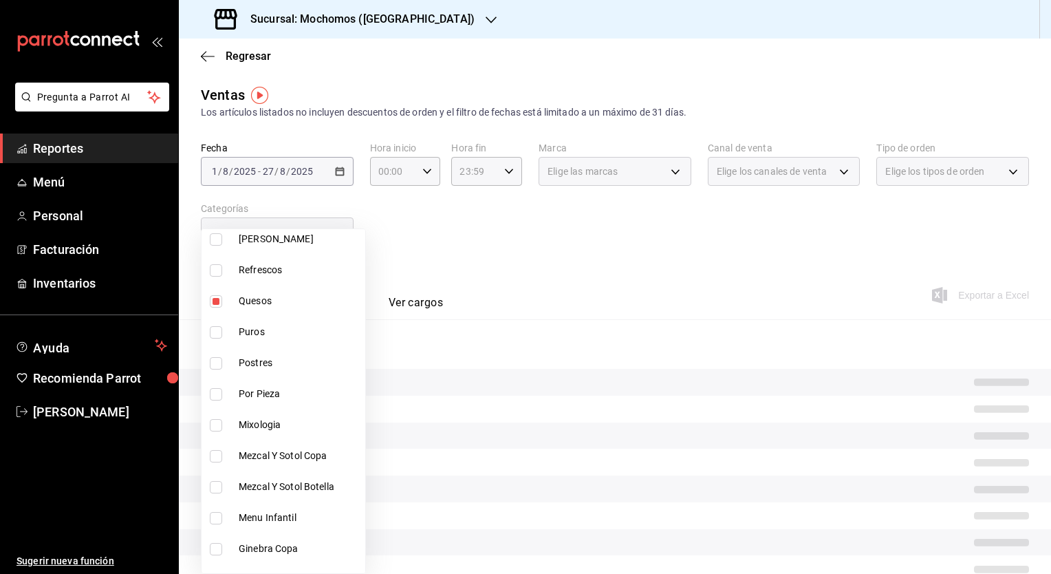
click at [252, 502] on li "Menu Infantil" at bounding box center [284, 517] width 164 height 31
type input "9d04afa5-6849-499c-a65e-96a6cbb538d6,11976785-86d8-41ba-9aa7-4084a17ce549,7c966…"
checkbox input "true"
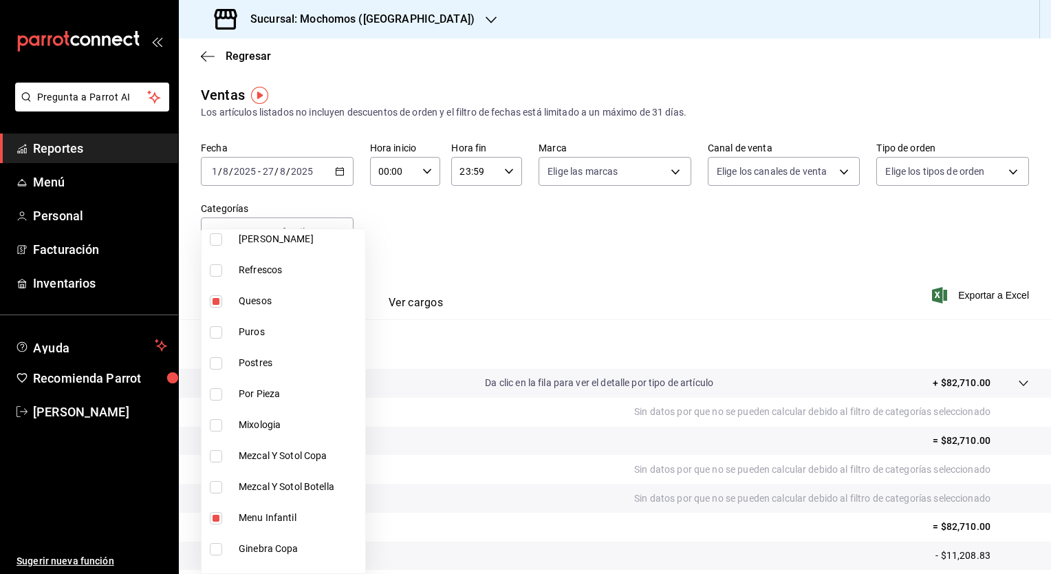
drag, startPoint x: 666, startPoint y: 273, endPoint x: 609, endPoint y: 263, distance: 58.0
click at [609, 263] on div at bounding box center [525, 287] width 1051 height 574
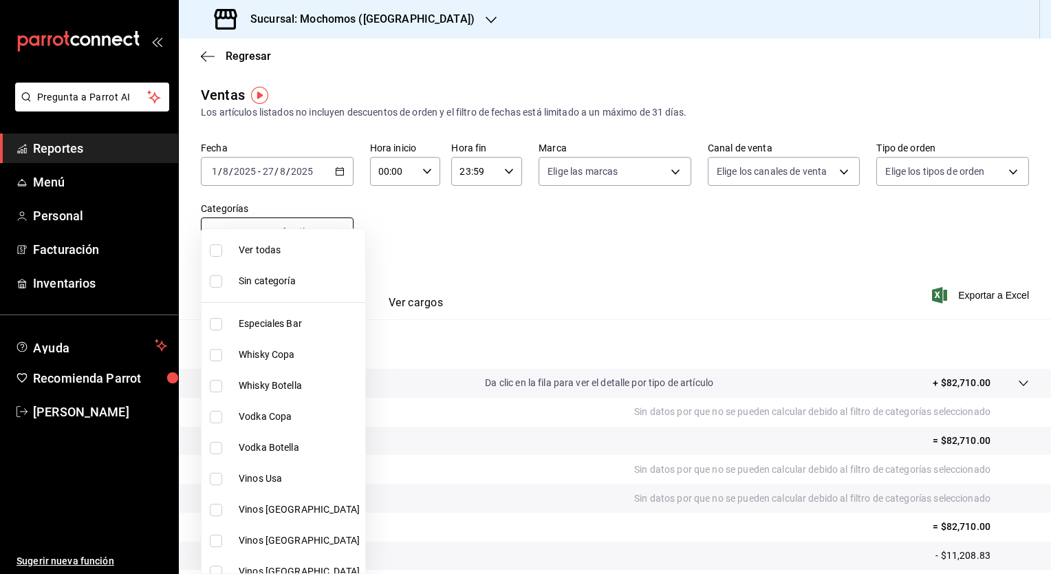
click at [326, 230] on body "Pregunta a Parrot AI Reportes Menú Personal Facturación Inventarios Ayuda Recom…" at bounding box center [525, 287] width 1051 height 574
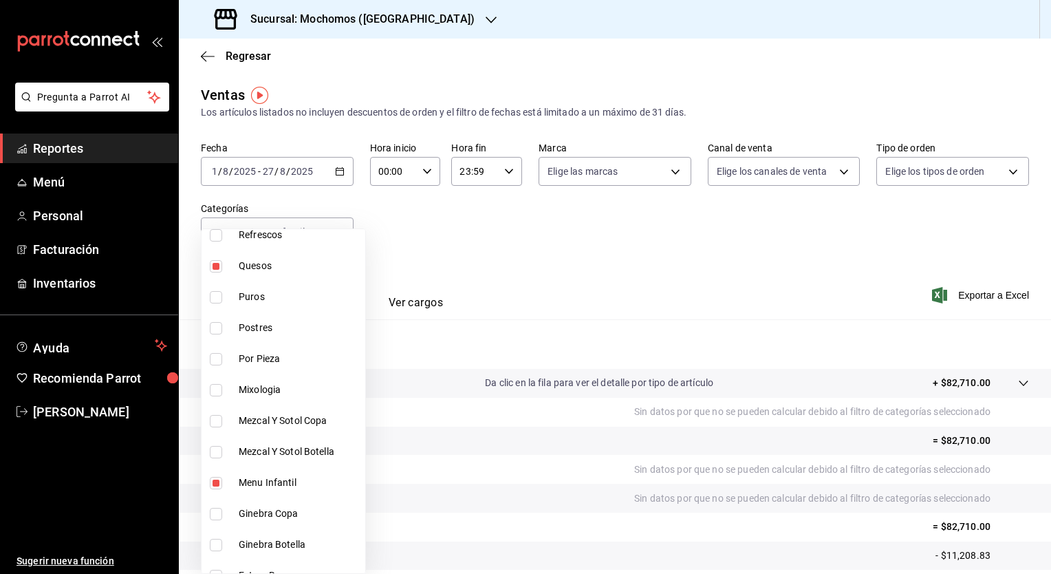
scroll to position [893, 0]
click at [219, 266] on input "checkbox" at bounding box center [216, 267] width 12 height 12
checkbox input "false"
type input "9d04afa5-6849-499c-a65e-96a6cbb538d6,7c96682a-d436-4220-9eca-a0432b56bea4"
click at [834, 260] on div at bounding box center [525, 287] width 1051 height 574
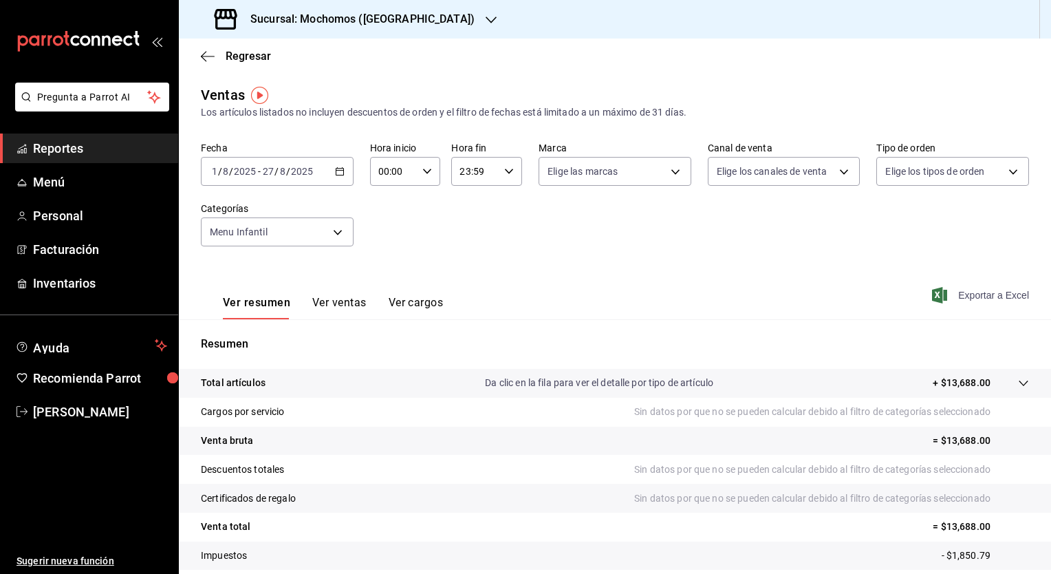
click at [958, 294] on span "Exportar a Excel" at bounding box center [982, 295] width 94 height 17
click at [400, 28] on div "Sucursal: Mochomos (Chihuahua)" at bounding box center [346, 19] width 312 height 39
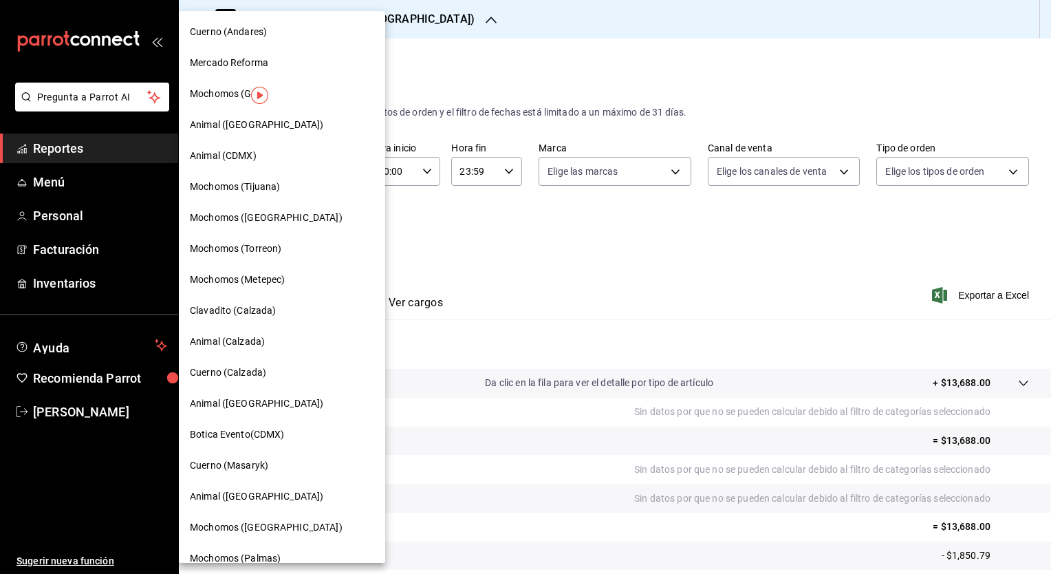
click at [278, 280] on span "Mochomos (Metepec)" at bounding box center [237, 279] width 95 height 14
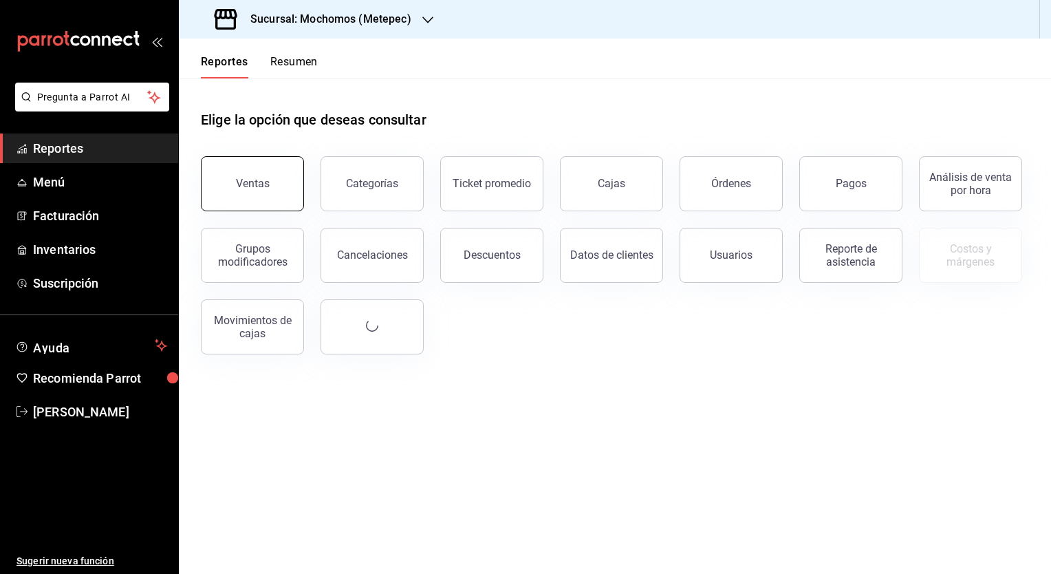
click at [269, 189] on button "Ventas" at bounding box center [252, 183] width 103 height 55
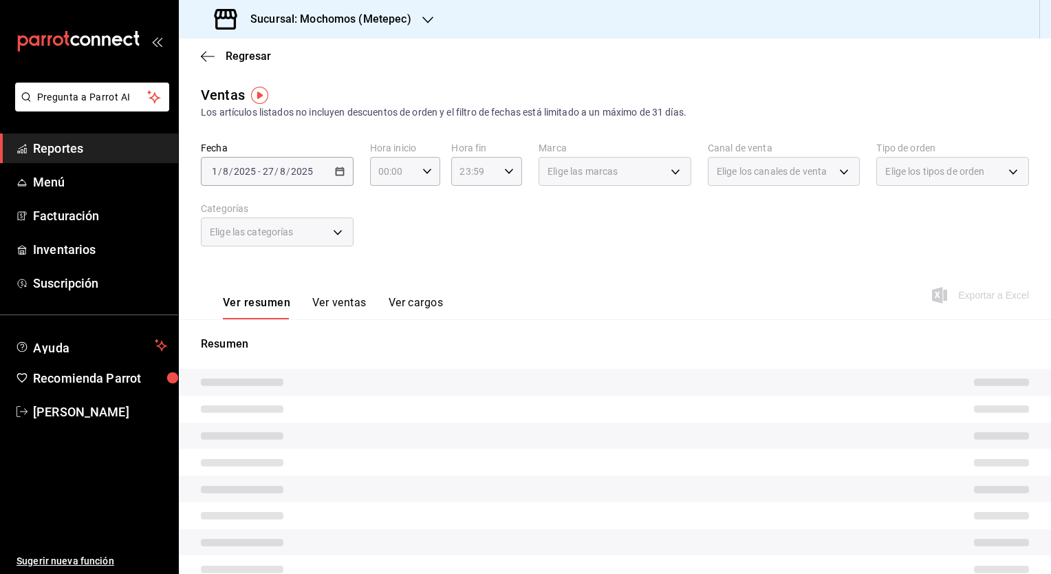
drag, startPoint x: 280, startPoint y: 168, endPoint x: 318, endPoint y: 125, distance: 57.0
click at [318, 125] on div "Ventas Los artículos listados no incluyen descuentos de orden y el filtro de fe…" at bounding box center [615, 366] width 872 height 563
click at [422, 169] on icon "button" at bounding box center [427, 171] width 10 height 10
click at [315, 236] on div at bounding box center [525, 287] width 1051 height 574
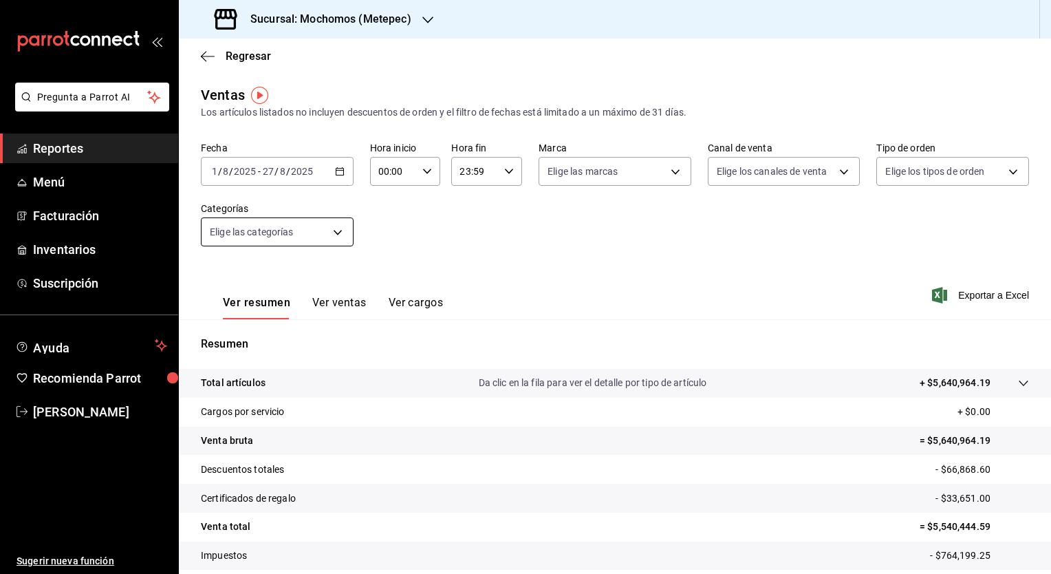
click at [313, 230] on body "Pregunta a Parrot AI Reportes Menú Facturación Inventarios Suscripción Ayuda Re…" at bounding box center [525, 287] width 1051 height 574
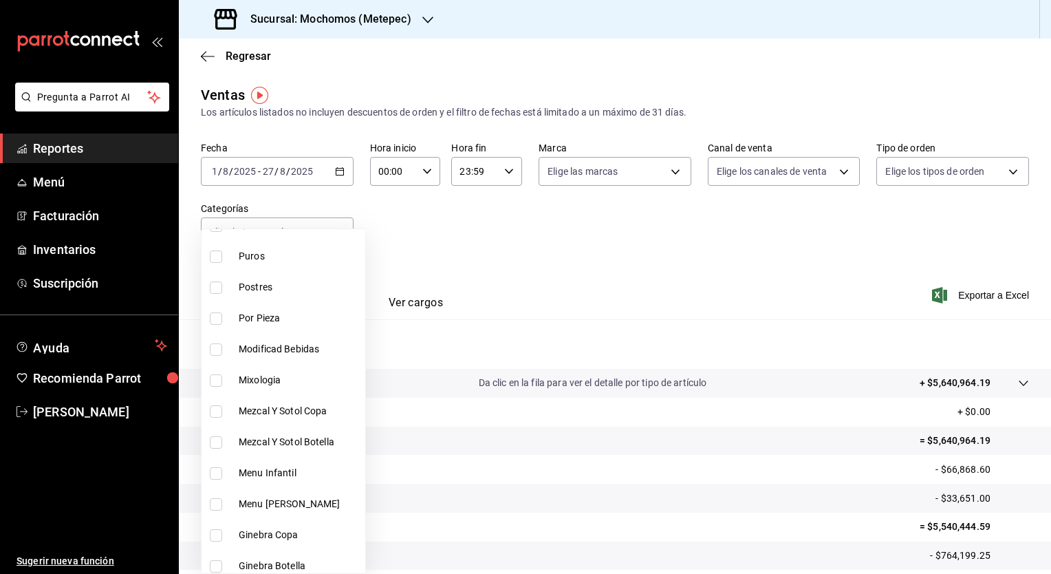
scroll to position [993, 0]
click at [293, 473] on span "Menu Infantil" at bounding box center [299, 475] width 121 height 14
type input "869ec7ce-6be3-4854-9388-b6e57fb15c83"
checkbox input "true"
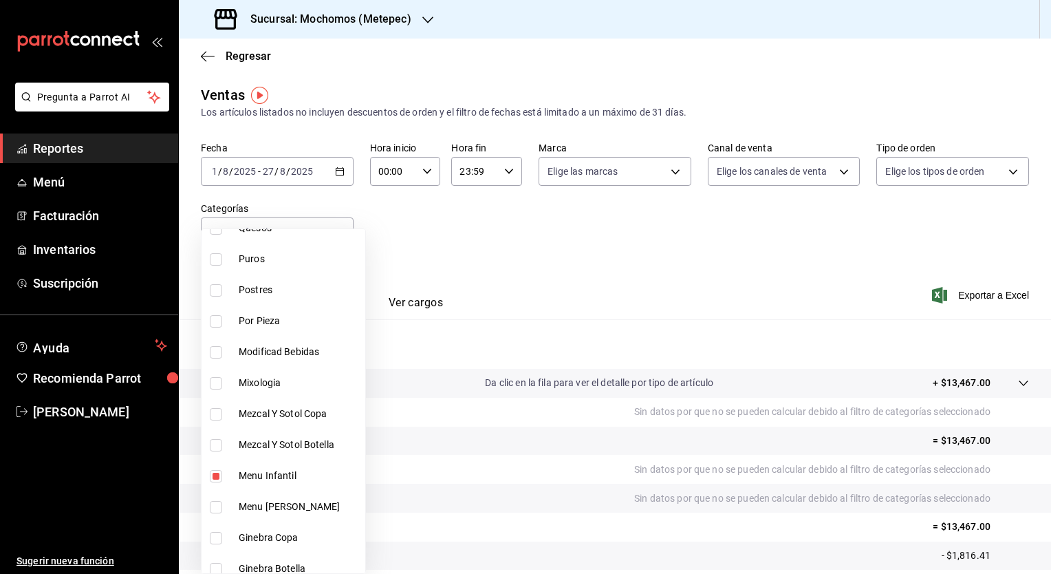
click at [524, 263] on div at bounding box center [525, 287] width 1051 height 574
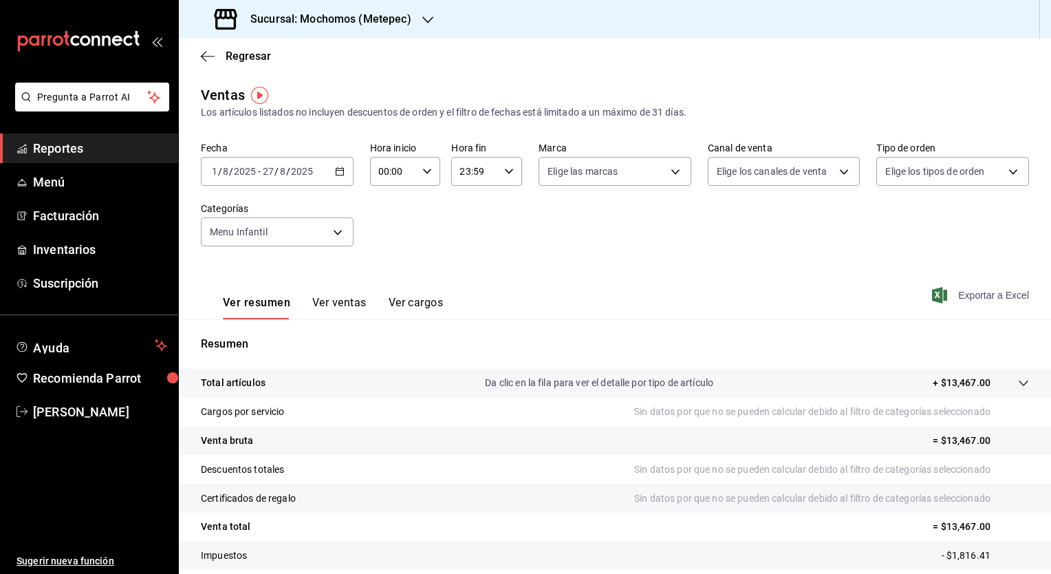
click at [940, 297] on span "Exportar a Excel" at bounding box center [982, 295] width 94 height 17
click at [978, 289] on span "Exportar a Excel" at bounding box center [982, 295] width 94 height 17
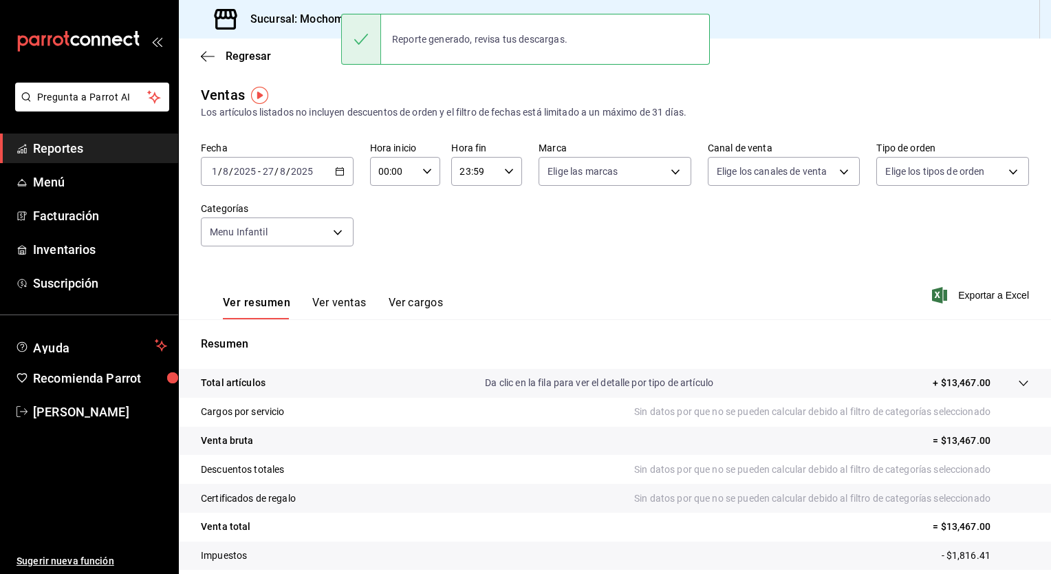
click at [1013, 70] on div "Regresar" at bounding box center [615, 56] width 872 height 35
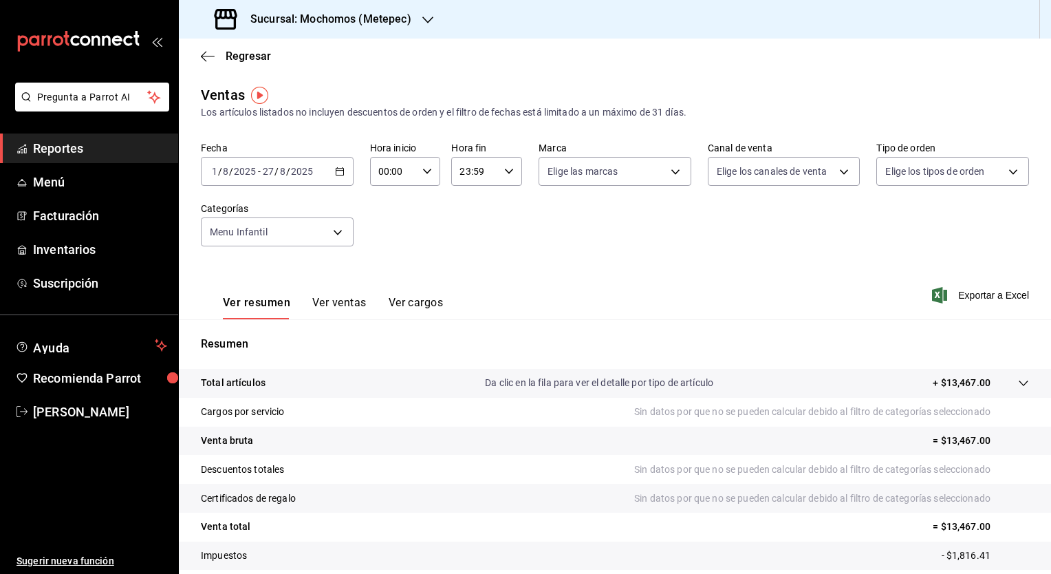
click at [347, 18] on h3 "Sucursal: Mochomos (Metepec)" at bounding box center [325, 19] width 172 height 17
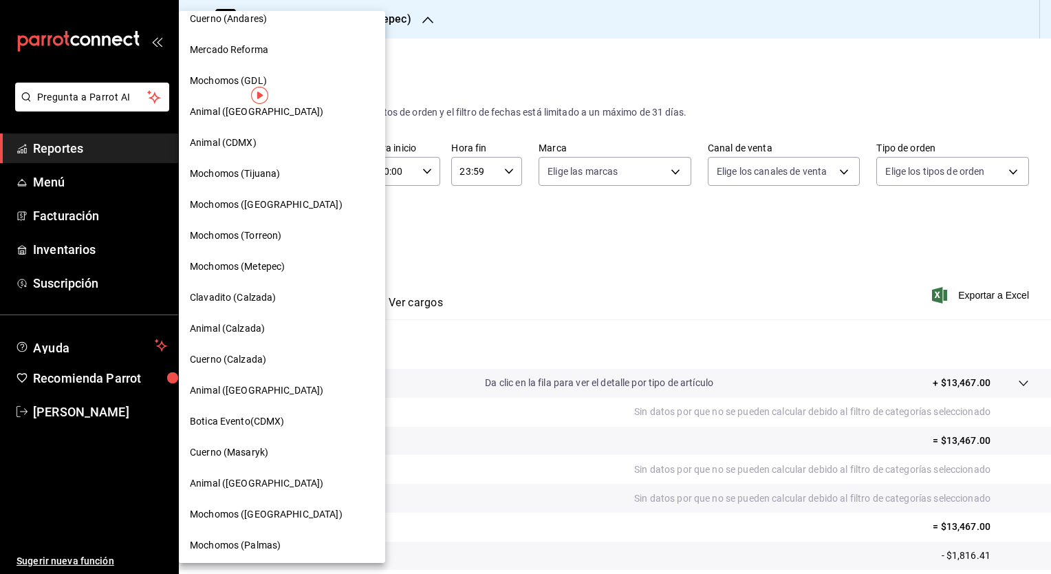
scroll to position [17, 0]
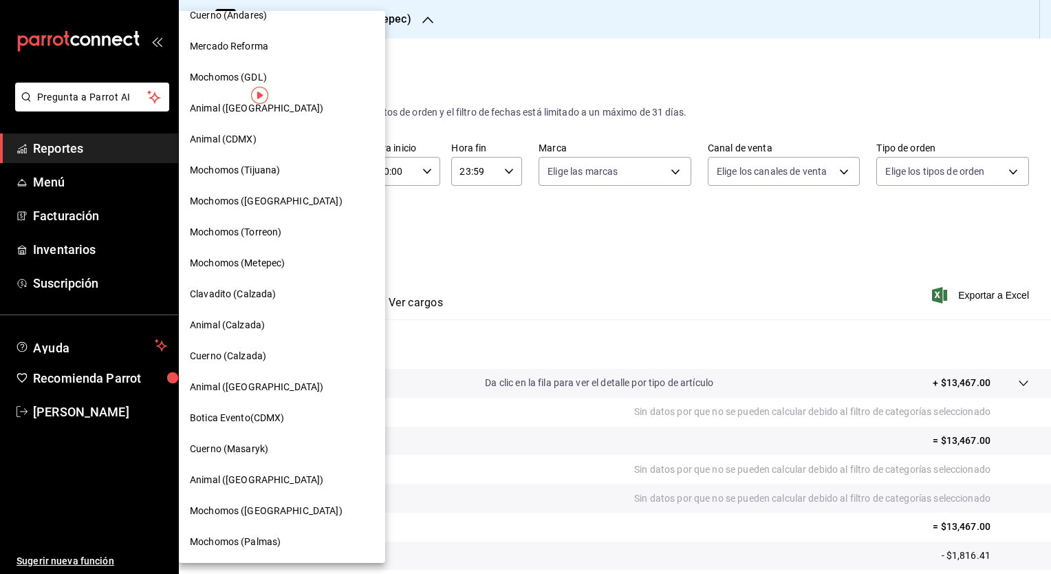
drag, startPoint x: 217, startPoint y: 70, endPoint x: 197, endPoint y: 72, distance: 20.0
click at [197, 72] on span "Mochomos (GDL)" at bounding box center [228, 77] width 77 height 14
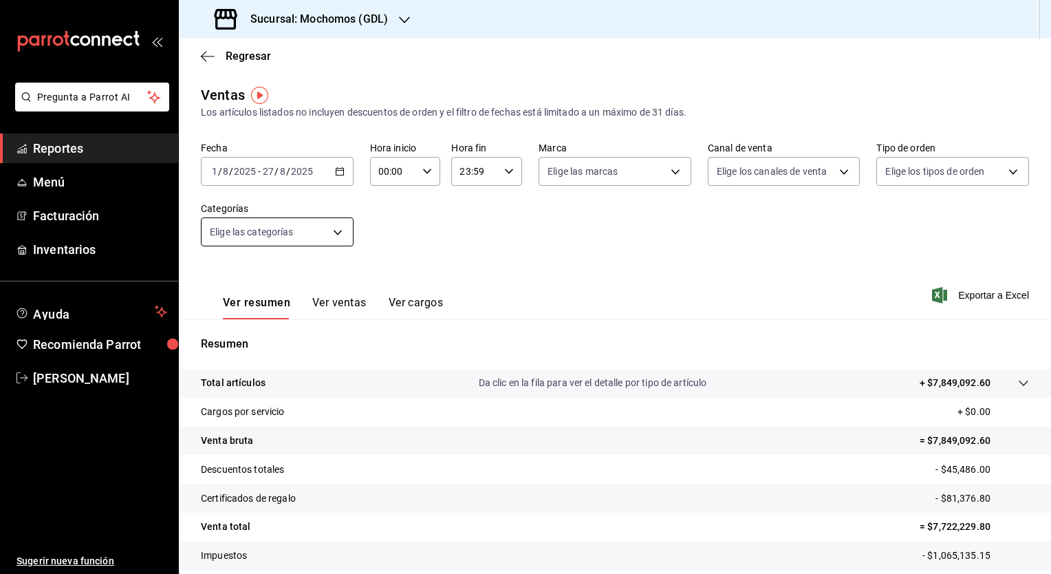
click at [310, 229] on body "Pregunta a Parrot AI Reportes Menú Facturación Inventarios Ayuda Recomienda Par…" at bounding box center [525, 287] width 1051 height 574
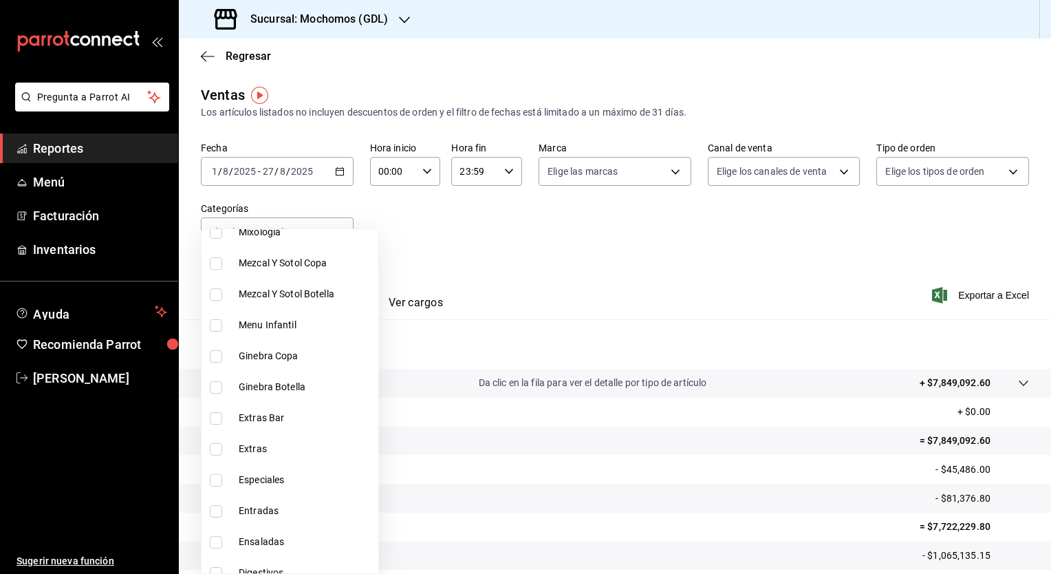
scroll to position [2880, 0]
click at [279, 332] on li "Menu Infantil" at bounding box center [290, 323] width 177 height 31
type input "51fc3458-f78a-42f7-b222-d3602dd1c378"
checkbox input "true"
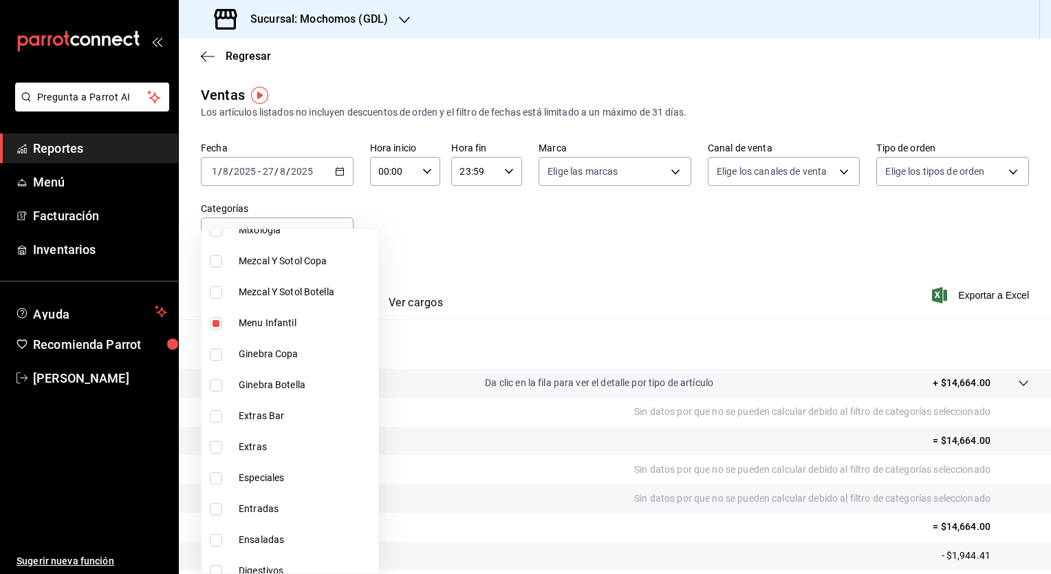
drag, startPoint x: 806, startPoint y: 293, endPoint x: 746, endPoint y: 307, distance: 61.4
click at [746, 307] on div at bounding box center [525, 287] width 1051 height 574
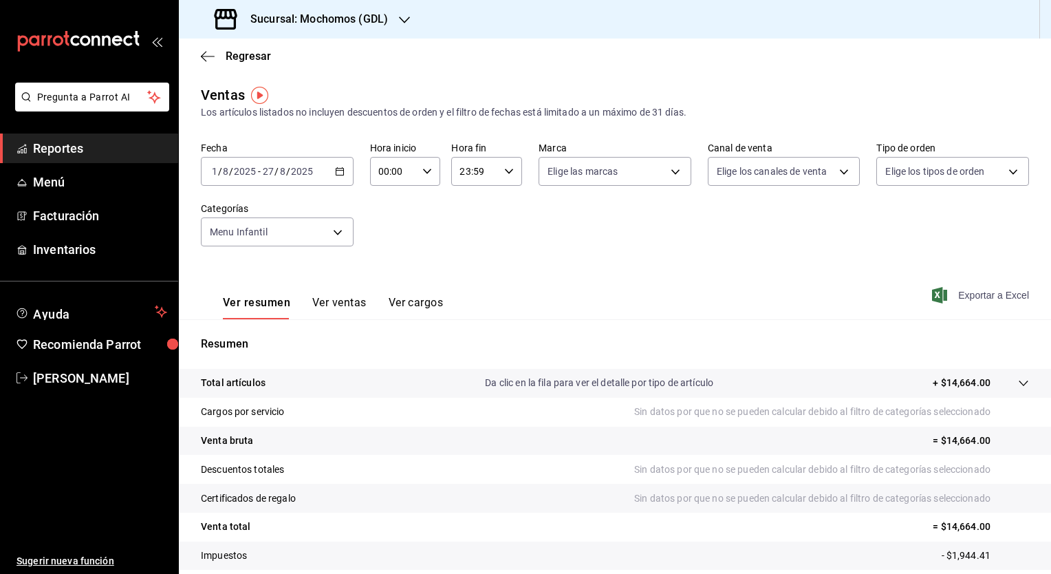
click at [952, 301] on span "Exportar a Excel" at bounding box center [982, 295] width 94 height 17
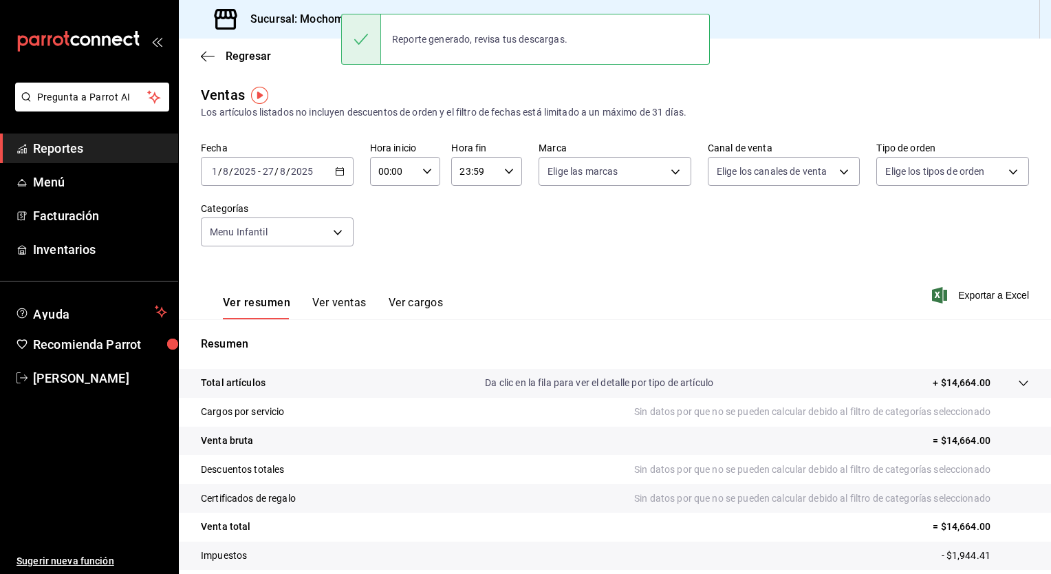
click at [510, 246] on div "Fecha [DATE] [DATE] - [DATE] [DATE] Hora inicio 00:00 Hora inicio Hora fin 23:5…" at bounding box center [615, 202] width 828 height 121
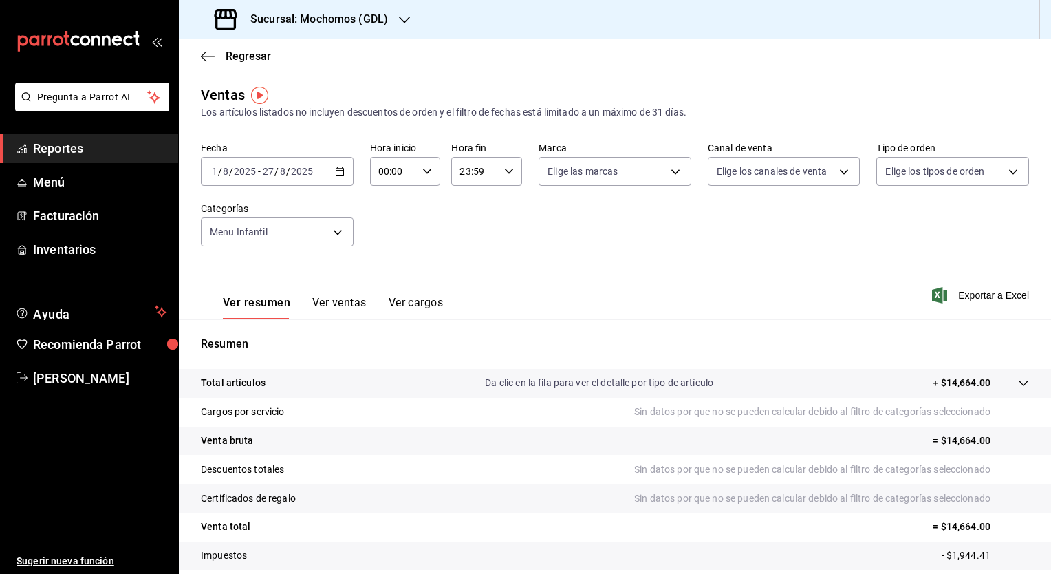
click at [367, 24] on h3 "Sucursal: Mochomos (GDL)" at bounding box center [313, 19] width 149 height 17
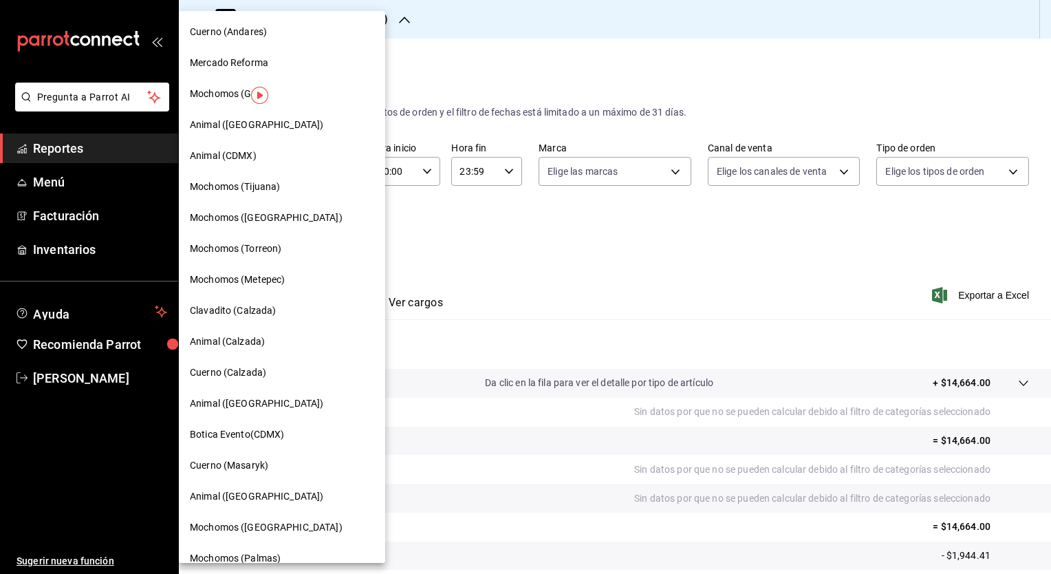
drag, startPoint x: 303, startPoint y: 244, endPoint x: 257, endPoint y: 246, distance: 46.8
click at [257, 246] on span "Mochomos (Torreon)" at bounding box center [235, 248] width 91 height 14
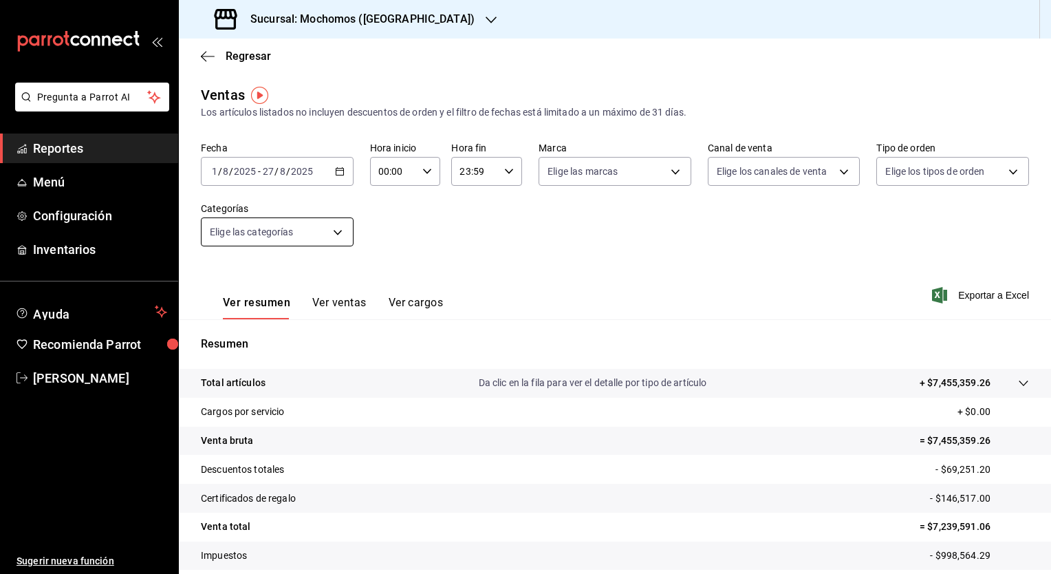
click at [327, 233] on body "Pregunta a Parrot AI Reportes Menú Configuración Inventarios Ayuda Recomienda P…" at bounding box center [525, 287] width 1051 height 574
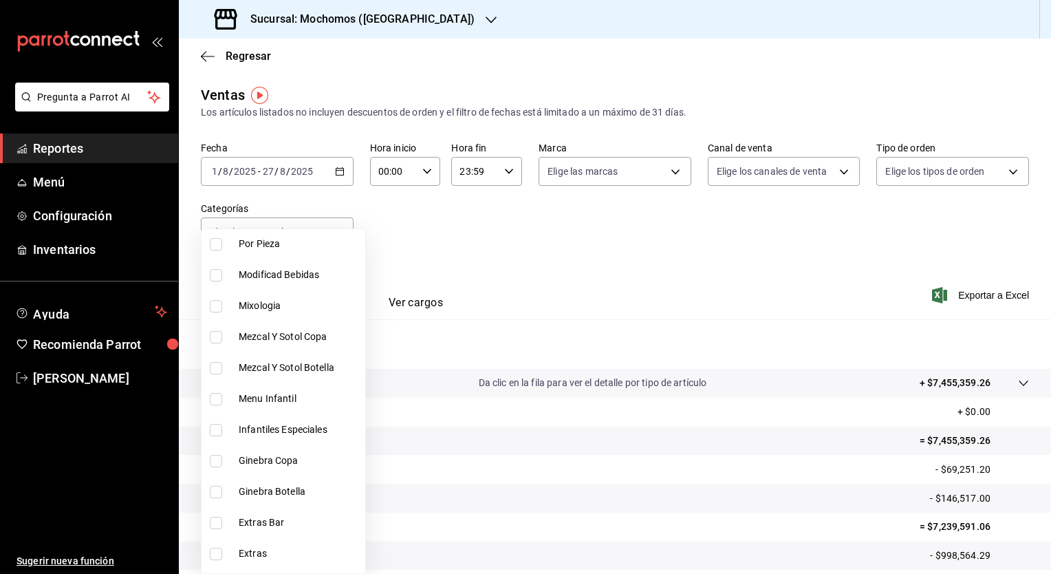
scroll to position [1070, 0]
click at [296, 402] on span "Menu Infantil" at bounding box center [299, 398] width 121 height 14
type input "442d2116-a91b-425d-aa4d-7327be45b0a7"
checkbox input "true"
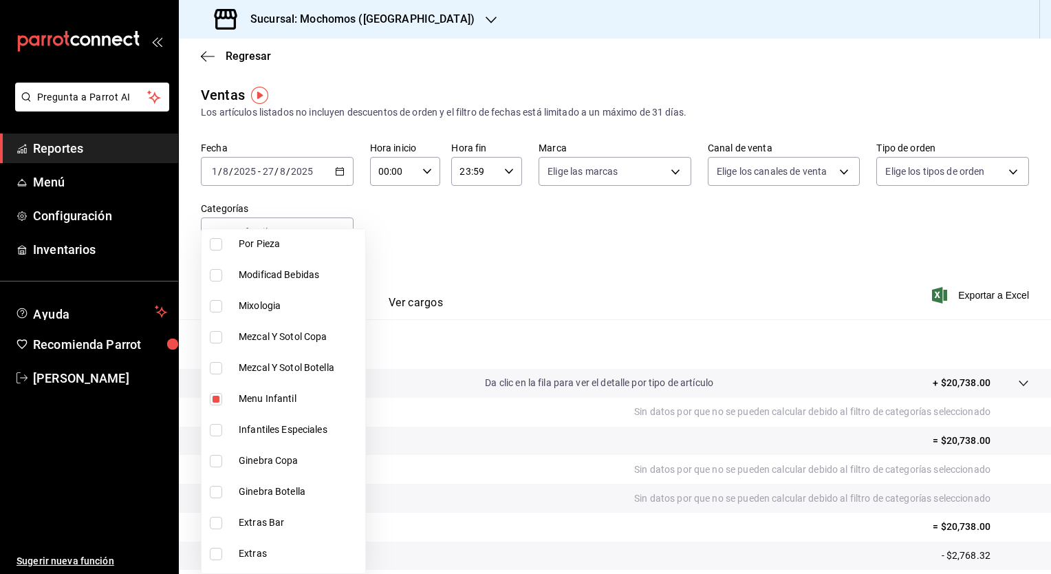
click at [731, 332] on div at bounding box center [525, 287] width 1051 height 574
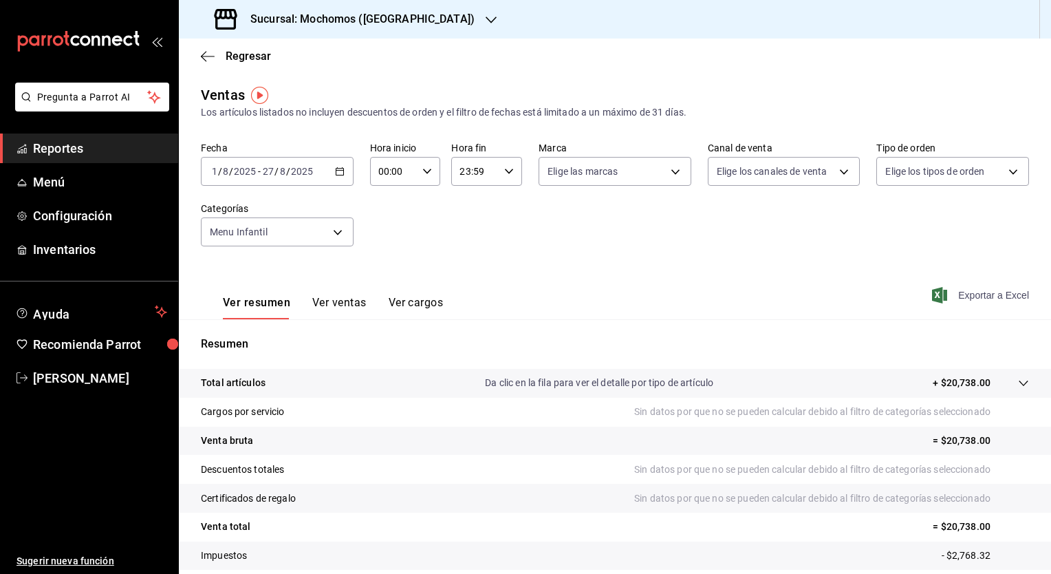
click at [934, 296] on icon "button" at bounding box center [939, 295] width 15 height 17
drag, startPoint x: 392, startPoint y: 9, endPoint x: 355, endPoint y: 18, distance: 38.2
click at [355, 18] on h3 "Sucursal: Mochomos ([GEOGRAPHIC_DATA])" at bounding box center [356, 19] width 235 height 17
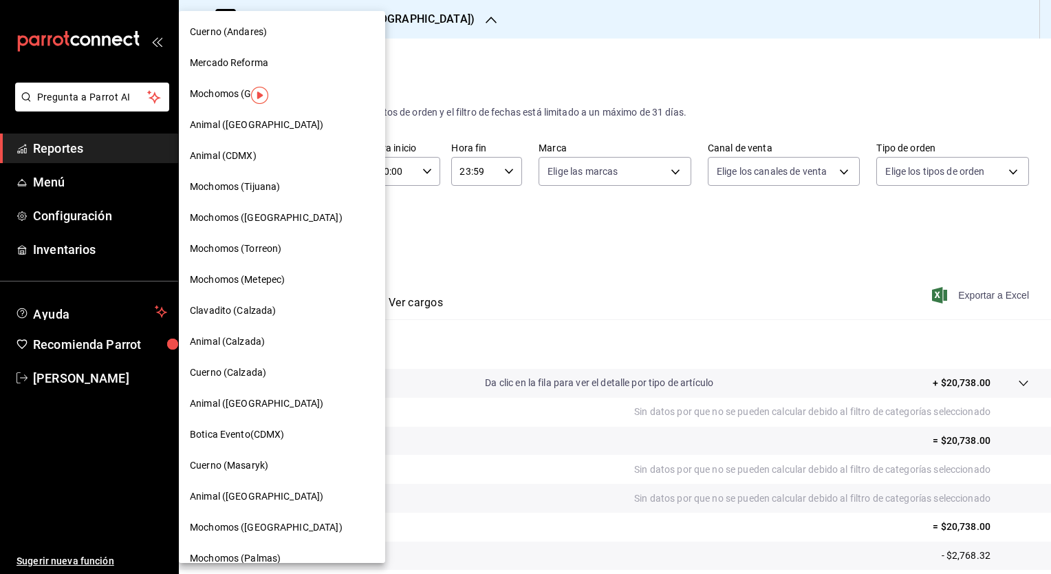
click at [300, 222] on div "Mochomos ([GEOGRAPHIC_DATA])" at bounding box center [282, 218] width 184 height 14
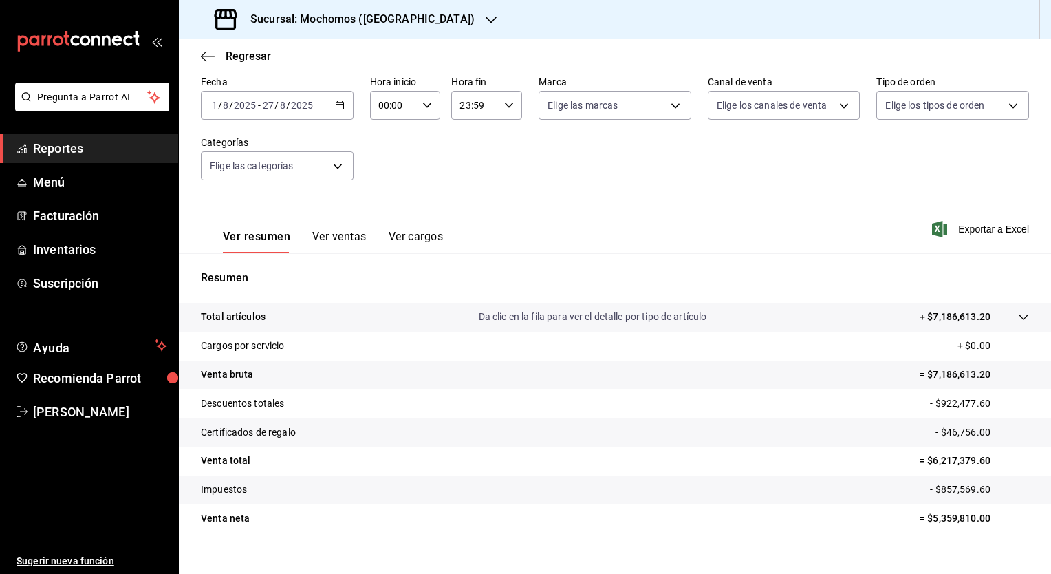
scroll to position [63, 0]
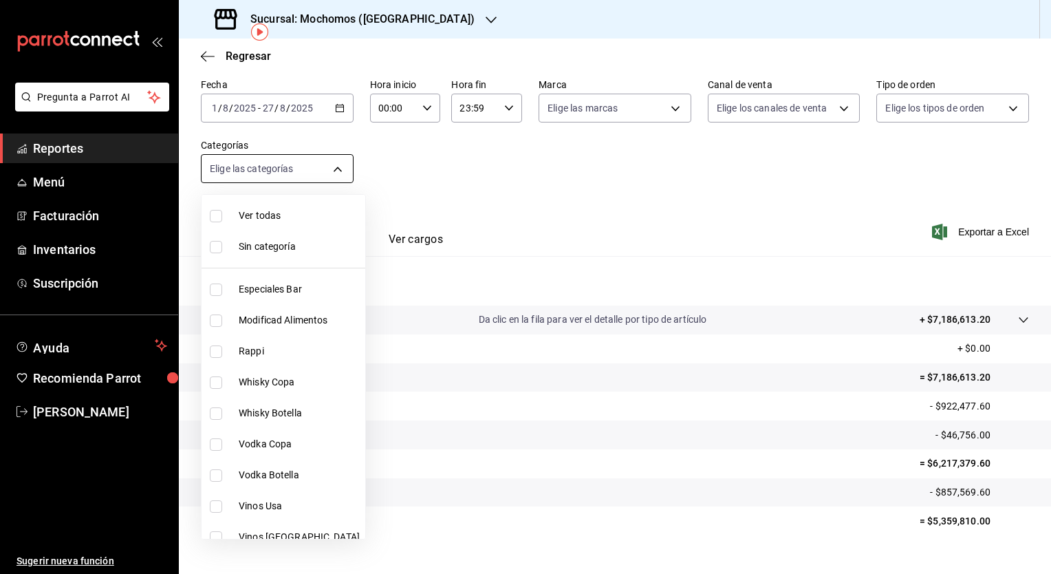
click at [316, 169] on body "Pregunta a Parrot AI Reportes Menú Facturación Inventarios Suscripción Ayuda Re…" at bounding box center [525, 287] width 1051 height 574
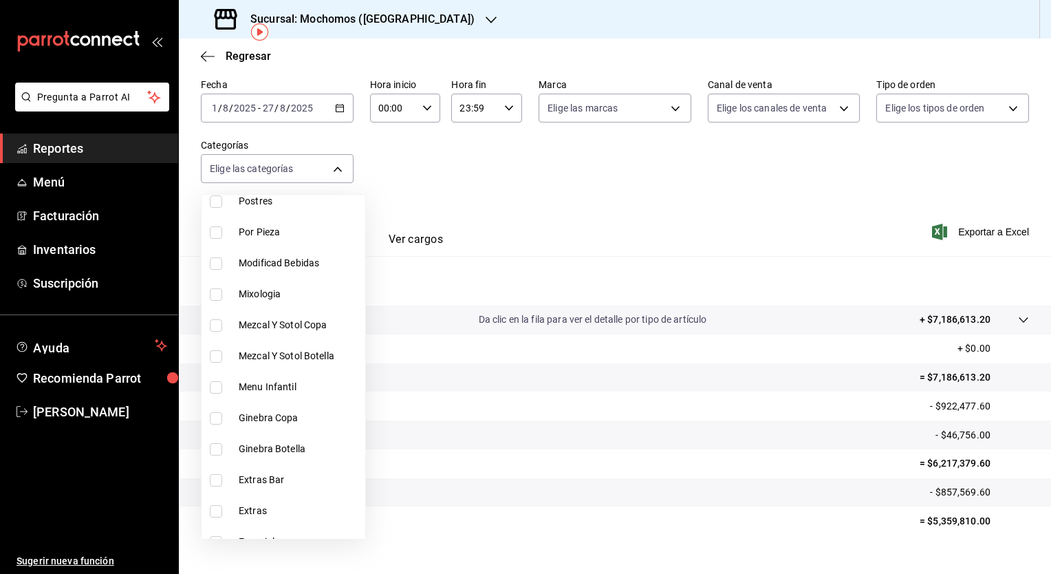
scroll to position [1078, 0]
click at [297, 380] on span "Menu Infantil" at bounding box center [299, 387] width 121 height 14
type input "6da8c3d1-c549-449c-b0e4-d888cbd1117f"
checkbox input "true"
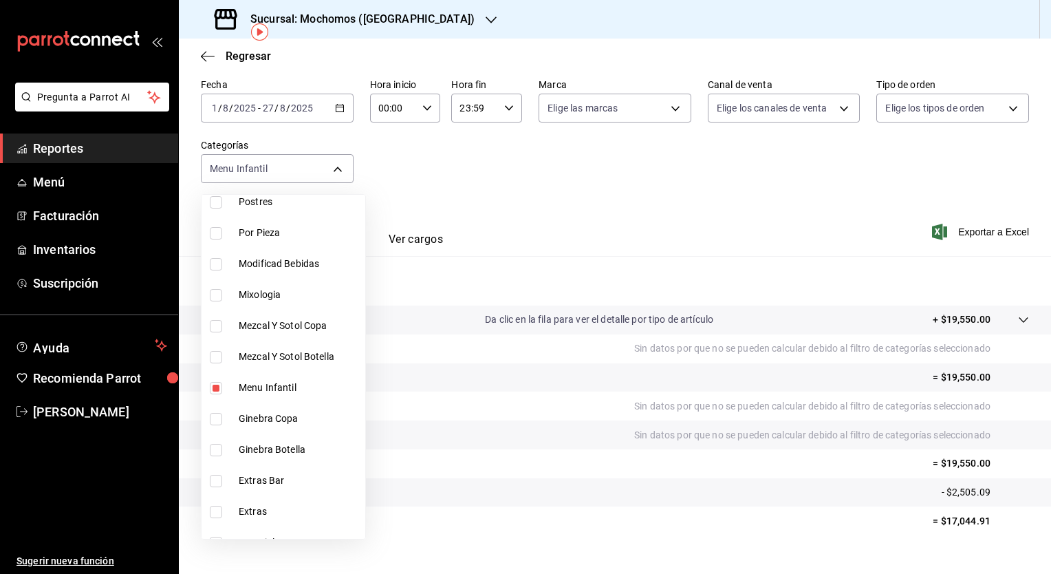
drag, startPoint x: 815, startPoint y: 216, endPoint x: 722, endPoint y: 190, distance: 95.8
click at [722, 190] on div at bounding box center [525, 287] width 1051 height 574
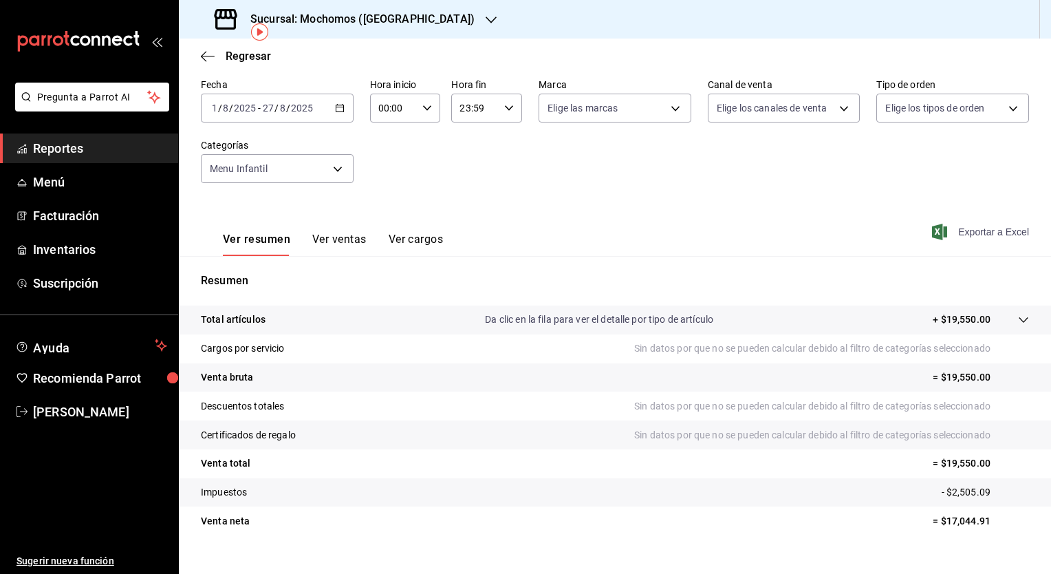
click at [932, 230] on icon "button" at bounding box center [939, 232] width 15 height 17
click at [601, 224] on div "Ver resumen Ver ventas Ver cargos Exportar a Excel" at bounding box center [615, 228] width 872 height 56
click at [953, 233] on span "Exportar a Excel" at bounding box center [982, 232] width 94 height 17
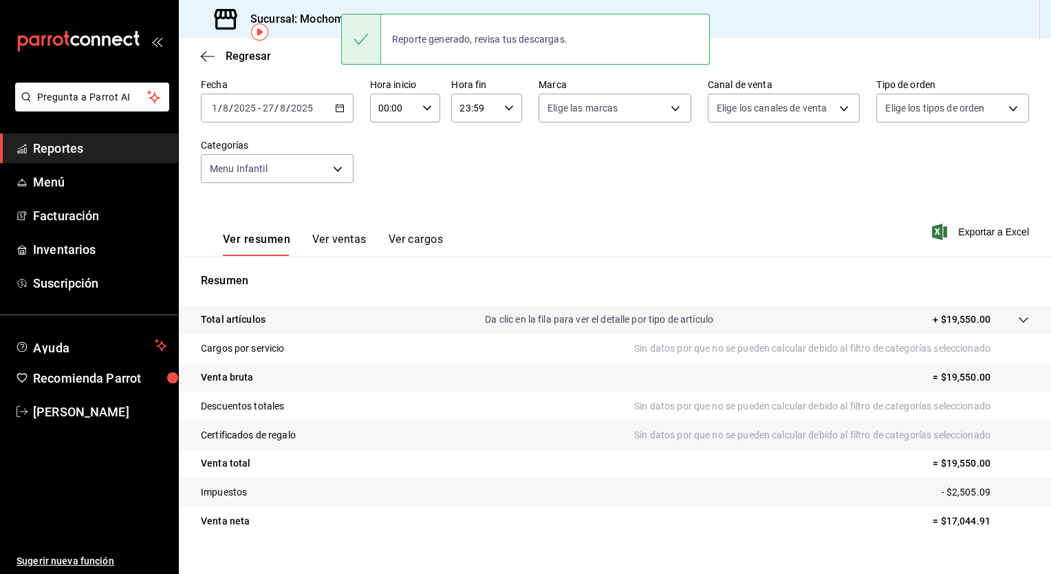
click at [306, 25] on h3 "Sucursal: Mochomos ([GEOGRAPHIC_DATA])" at bounding box center [356, 19] width 235 height 17
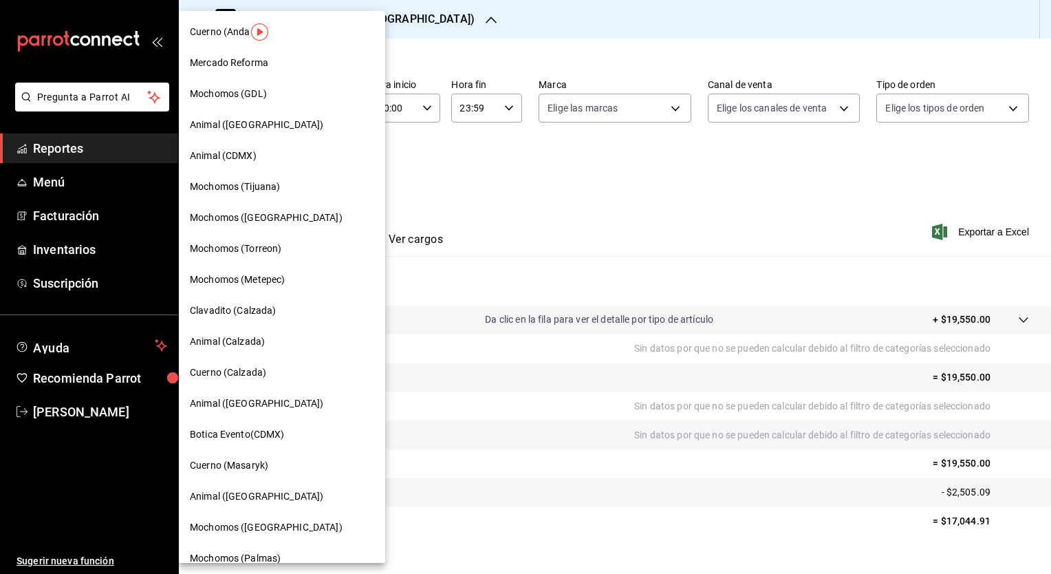
click at [261, 194] on div "Mochomos (Tijuana)" at bounding box center [282, 186] width 206 height 31
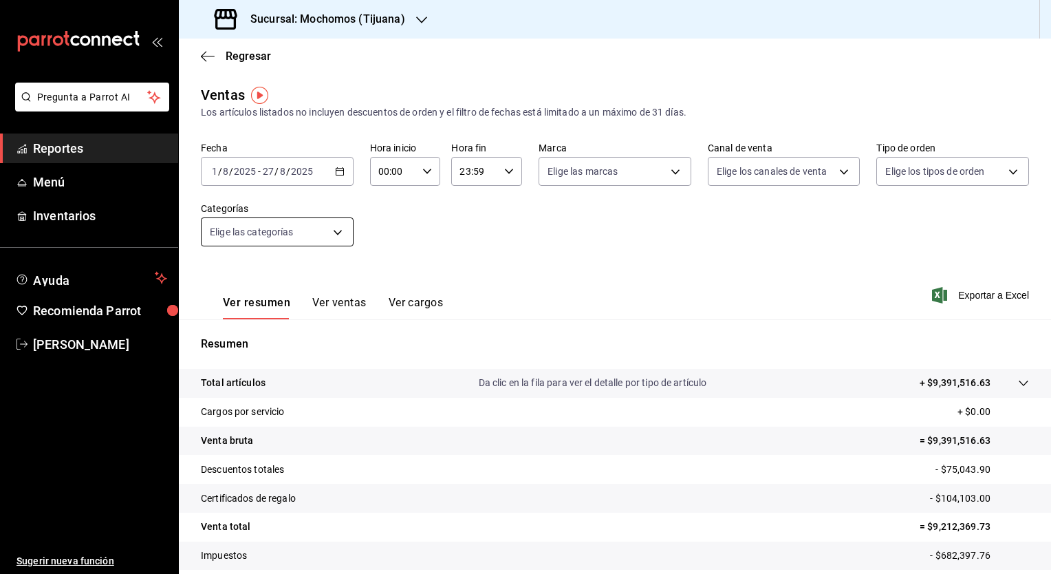
click at [304, 237] on body "Pregunta a Parrot AI Reportes Menú Inventarios Ayuda Recomienda Parrot [PERSON_…" at bounding box center [525, 287] width 1051 height 574
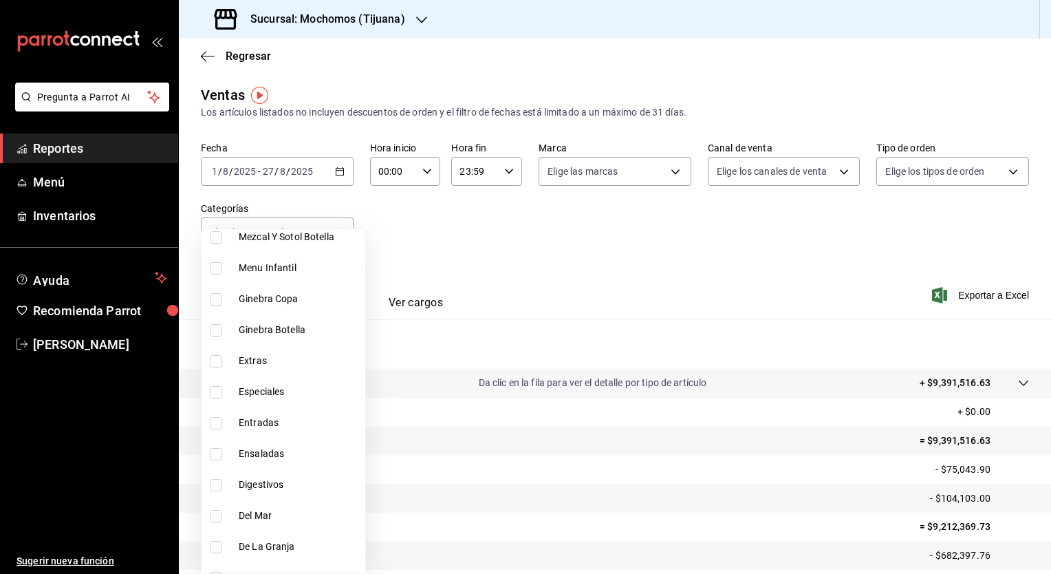
scroll to position [1259, 0]
click at [239, 268] on span "Menu Infantil" at bounding box center [299, 272] width 121 height 14
type input "21bc23e6-e56a-43f0-9bf9-2d5b432ba171"
checkbox input "true"
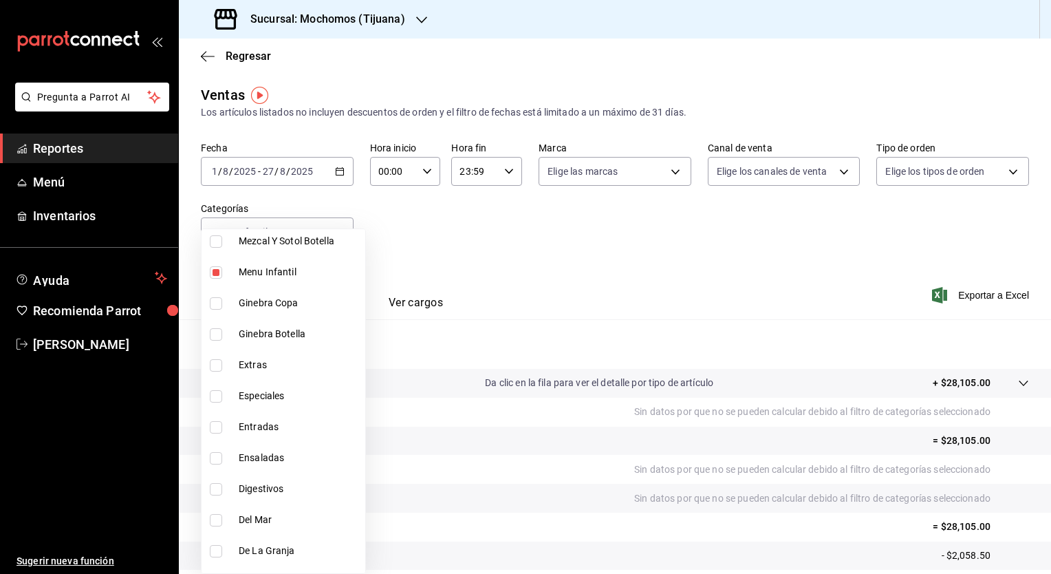
click at [680, 312] on div at bounding box center [525, 287] width 1051 height 574
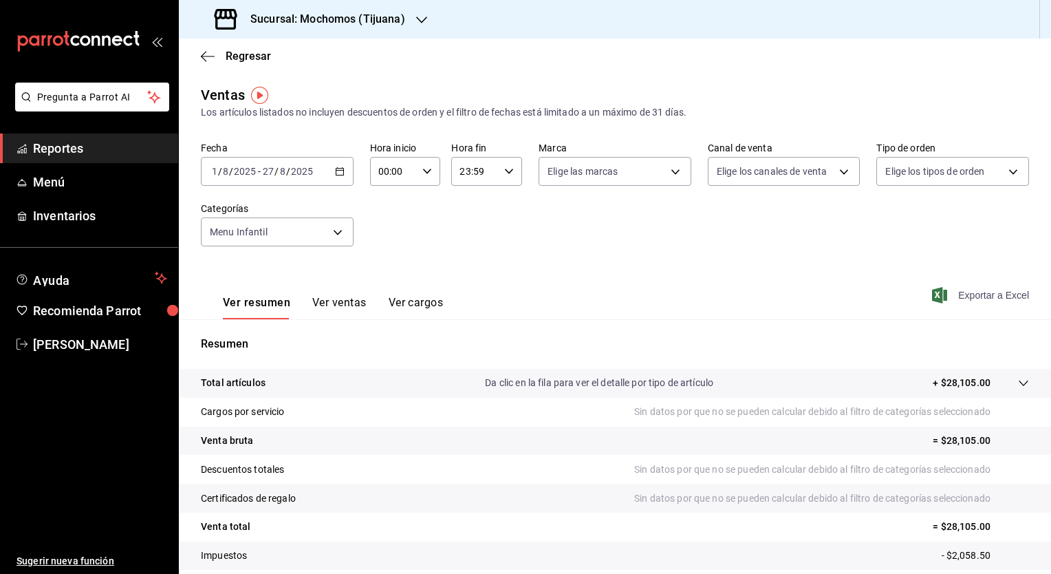
click at [941, 299] on span "Exportar a Excel" at bounding box center [982, 295] width 94 height 17
click at [620, 65] on div "Regresar" at bounding box center [615, 56] width 872 height 35
